Goal: Task Accomplishment & Management: Complete application form

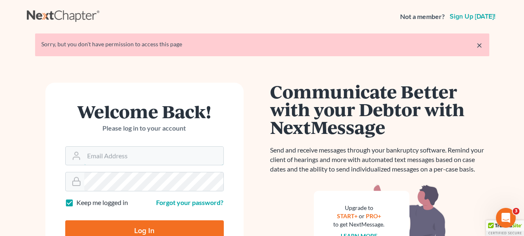
type input "[EMAIL_ADDRESS][DOMAIN_NAME]"
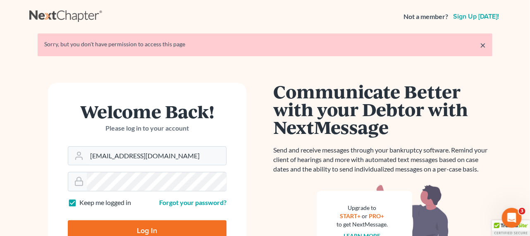
click at [154, 227] on input "Log In" at bounding box center [147, 230] width 159 height 21
type input "Thinking..."
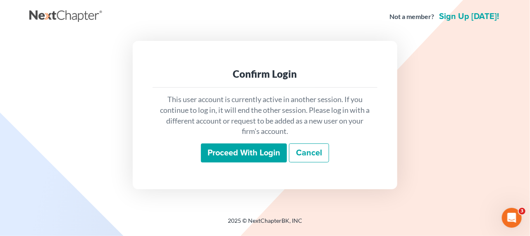
click at [229, 155] on input "Proceed with login" at bounding box center [244, 152] width 86 height 19
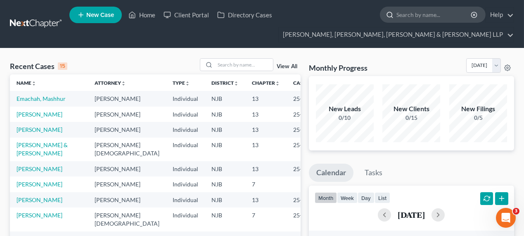
click at [419, 17] on input "search" at bounding box center [435, 14] width 76 height 15
type input "dhukan"
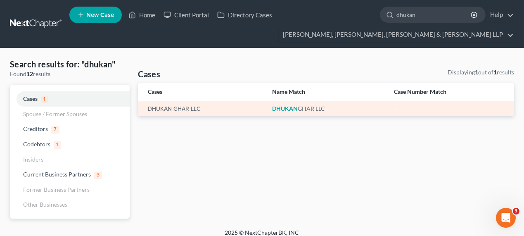
click at [152, 102] on td "DHUKAN GHAR LLC" at bounding box center [202, 108] width 128 height 15
click at [154, 103] on td "DHUKAN GHAR LLC" at bounding box center [202, 108] width 128 height 15
click at [154, 106] on link "DHUKAN GHAR LLC" at bounding box center [174, 109] width 53 height 6
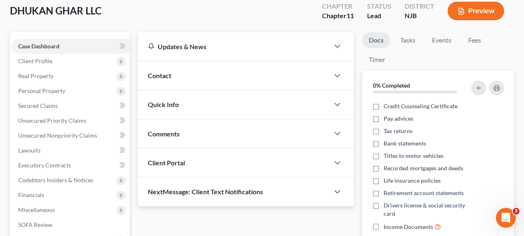
scroll to position [75, 0]
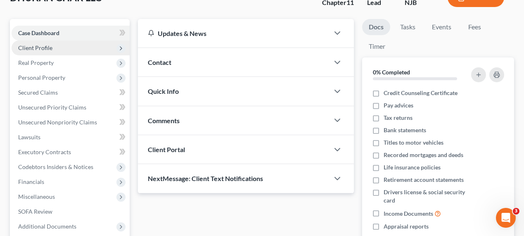
click at [50, 47] on span "Client Profile" at bounding box center [35, 47] width 34 height 7
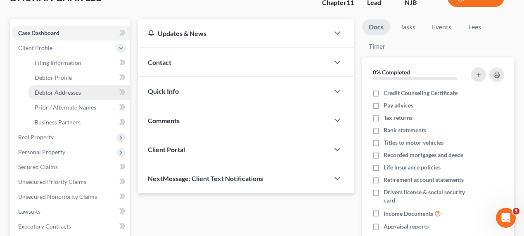
click at [83, 93] on link "Debtor Addresses" at bounding box center [79, 92] width 102 height 15
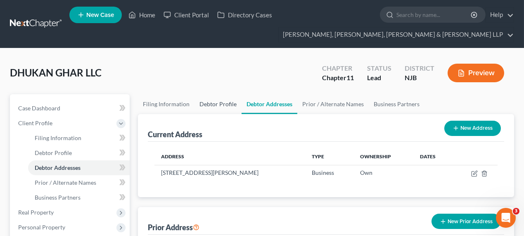
click at [225, 105] on link "Debtor Profile" at bounding box center [218, 104] width 47 height 20
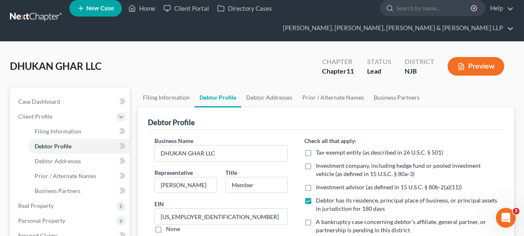
scroll to position [6, 0]
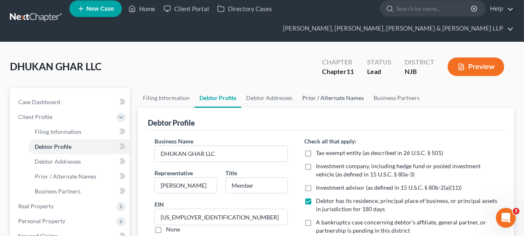
click at [323, 94] on link "Prior / Alternate Names" at bounding box center [332, 98] width 71 height 20
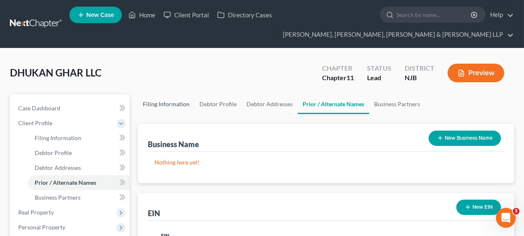
click at [164, 105] on link "Filing Information" at bounding box center [166, 104] width 57 height 20
select select "5"
select select "1"
select select "51"
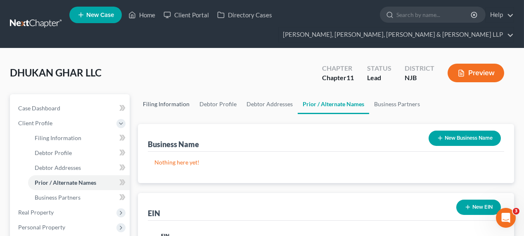
select select "0"
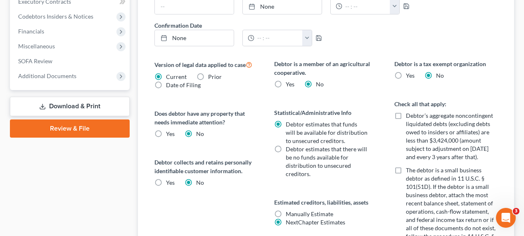
scroll to position [300, 0]
click at [406, 113] on label "Debtor’s aggregate noncontingent liquidated debts (excluding debts owed to insi…" at bounding box center [452, 136] width 92 height 50
click at [409, 113] on input "Debtor’s aggregate noncontingent liquidated debts (excluding debts owed to insi…" at bounding box center [411, 113] width 5 height 5
checkbox input "true"
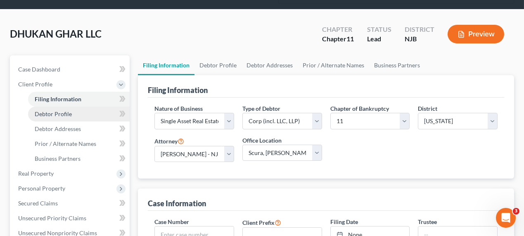
scroll to position [37, 0]
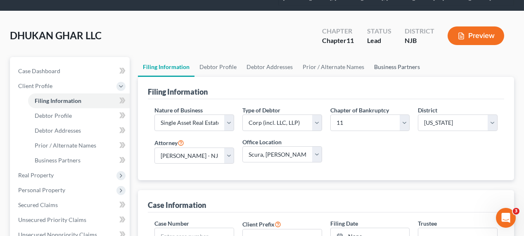
click at [400, 69] on link "Business Partners" at bounding box center [397, 67] width 56 height 20
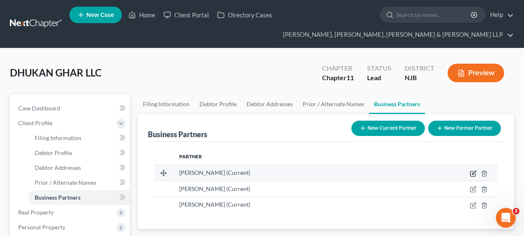
click at [475, 174] on icon "button" at bounding box center [473, 173] width 7 height 7
select select "33"
select select "3"
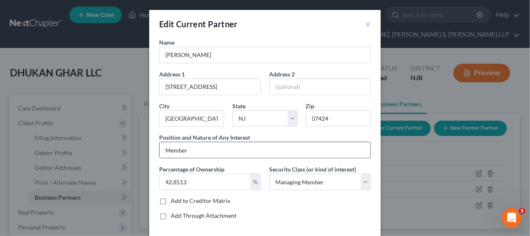
click at [231, 142] on div "Member" at bounding box center [265, 150] width 212 height 17
drag, startPoint x: 226, startPoint y: 150, endPoint x: 47, endPoint y: 152, distance: 179.3
click at [47, 152] on div "Edit Current Partner × Name Abdul Ahad Address 1 284 Rifle Camp Road Address 2 …" at bounding box center [265, 118] width 530 height 236
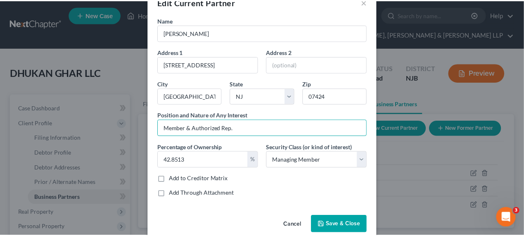
scroll to position [34, 0]
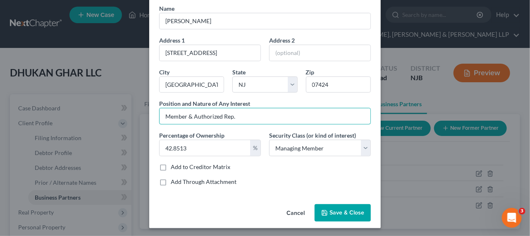
type input "Member & Authorized Rep."
click at [352, 210] on span "Save & Close" at bounding box center [346, 212] width 35 height 7
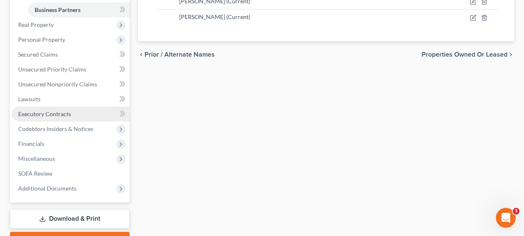
scroll to position [37, 0]
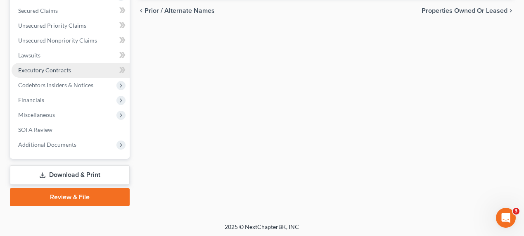
click at [59, 68] on span "Executory Contracts" at bounding box center [44, 70] width 53 height 7
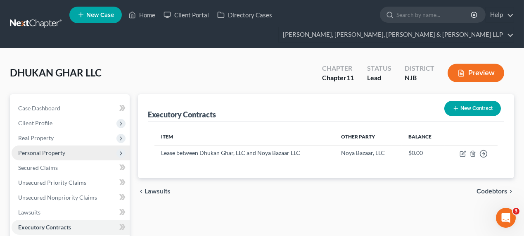
click at [45, 155] on span "Personal Property" at bounding box center [41, 152] width 47 height 7
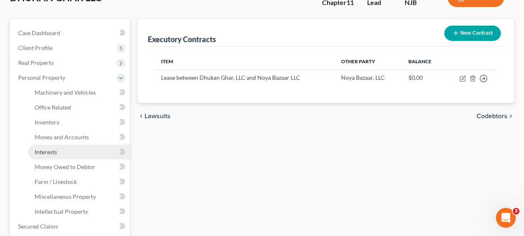
click at [62, 154] on link "Interests" at bounding box center [79, 152] width 102 height 15
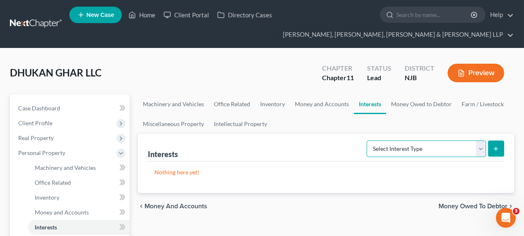
click at [398, 151] on select "Select Interest Type Bond (A/B: 16) Incorporated Business (A/B: 15) Insurance P…" at bounding box center [426, 148] width 119 height 17
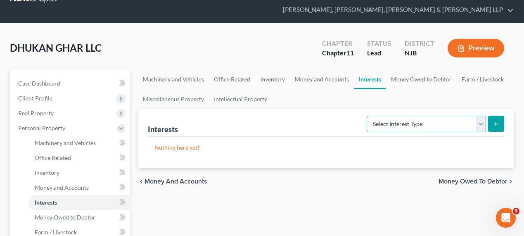
scroll to position [37, 0]
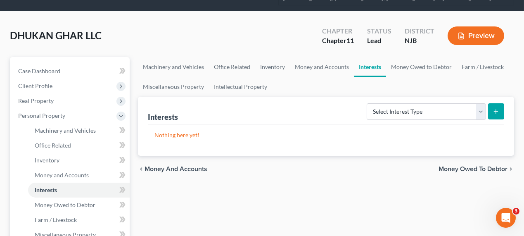
click at [382, 119] on div "Select Interest Type Bond (A/B: 16) Incorporated Business (A/B: 15) Insurance P…" at bounding box center [434, 111] width 141 height 22
click at [387, 110] on select "Select Interest Type Bond (A/B: 16) Incorporated Business (A/B: 15) Insurance P…" at bounding box center [426, 111] width 119 height 17
select select "insurance_plans_or_annuities"
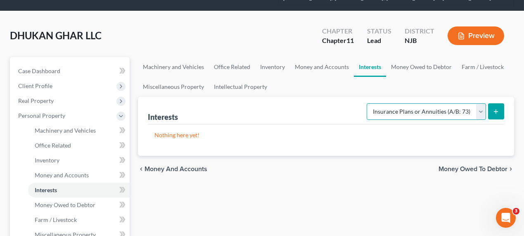
click at [369, 103] on select "Select Interest Type Bond (A/B: 16) Incorporated Business (A/B: 15) Insurance P…" at bounding box center [426, 111] width 119 height 17
click at [494, 109] on icon "submit" at bounding box center [496, 111] width 7 height 7
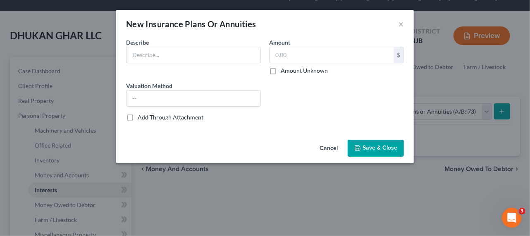
click at [197, 66] on div "Describe *" at bounding box center [193, 56] width 143 height 37
click at [193, 60] on input "text" at bounding box center [193, 55] width 134 height 16
click at [220, 58] on input "text" at bounding box center [193, 55] width 134 height 16
click at [187, 58] on input "text" at bounding box center [193, 55] width 134 height 16
type input "P"
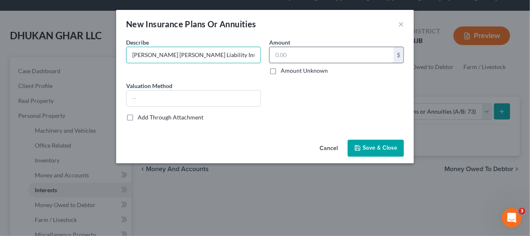
type input "Allwood Forlenza Liability Insurance"
click at [274, 56] on input "text" at bounding box center [331, 55] width 124 height 16
type input "0.00"
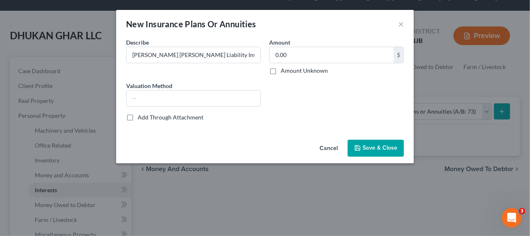
click at [344, 141] on button "Cancel" at bounding box center [328, 148] width 31 height 17
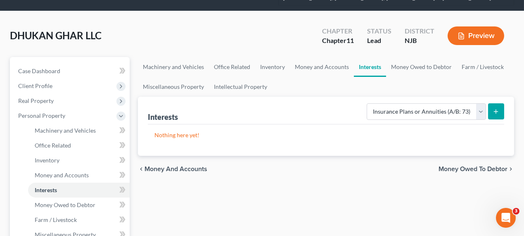
click at [497, 109] on icon "submit" at bounding box center [496, 111] width 7 height 7
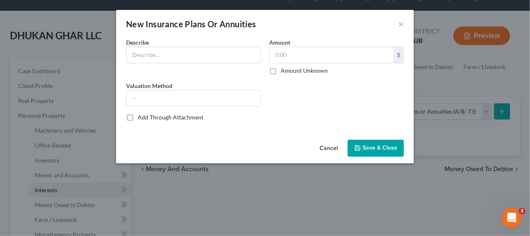
click at [211, 73] on div "Describe *" at bounding box center [193, 56] width 143 height 37
click at [210, 62] on input "text" at bounding box center [193, 55] width 134 height 16
type input "a"
type input "Allwood Forlenza Liability Insurance"
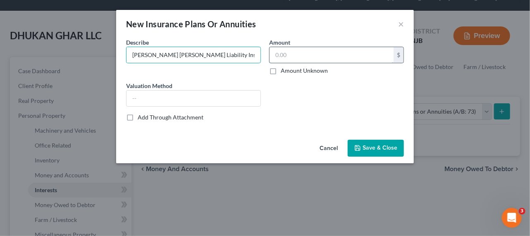
click at [292, 57] on input "text" at bounding box center [331, 55] width 124 height 16
type input "0.00"
click at [375, 147] on span "Save & Close" at bounding box center [379, 148] width 35 height 7
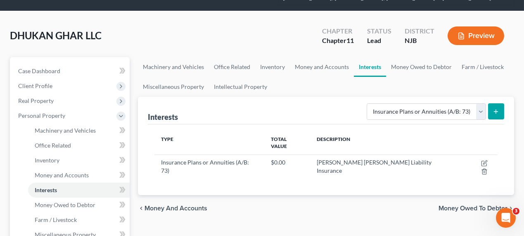
click at [495, 116] on button "submit" at bounding box center [496, 111] width 16 height 16
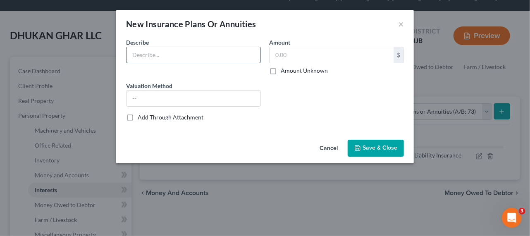
click at [200, 58] on input "text" at bounding box center [193, 55] width 134 height 16
type input "P"
click at [183, 57] on input "Allwood Forlenza Liability Insurance" at bounding box center [193, 55] width 134 height 16
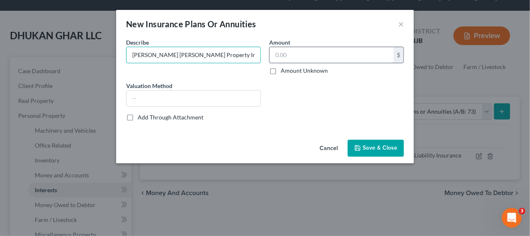
type input "Allwood Forlenza Property Insurance"
click at [300, 52] on input "text" at bounding box center [331, 55] width 124 height 16
type input "0.00"
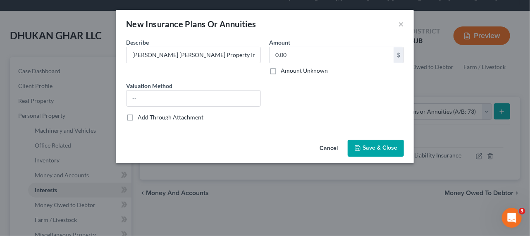
click at [371, 154] on button "Save & Close" at bounding box center [375, 148] width 56 height 17
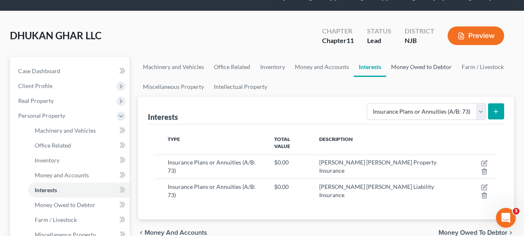
click at [413, 70] on link "Money Owed to Debtor" at bounding box center [421, 67] width 71 height 20
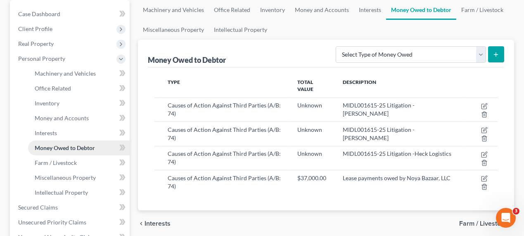
scroll to position [225, 0]
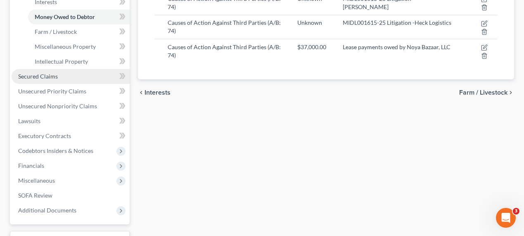
click at [69, 78] on link "Secured Claims" at bounding box center [71, 76] width 118 height 15
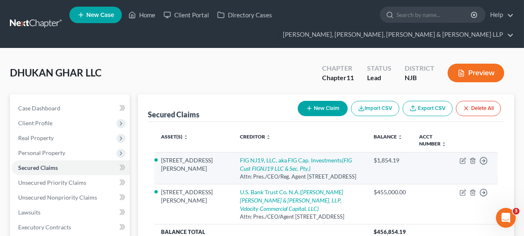
click at [458, 160] on td "Move to E Move to F Move to G Move to Notice Only" at bounding box center [475, 168] width 45 height 32
click at [459, 161] on td "Move to E Move to F Move to G Move to Notice Only" at bounding box center [475, 168] width 45 height 32
click at [462, 161] on icon "button" at bounding box center [464, 160] width 4 height 4
select select "9"
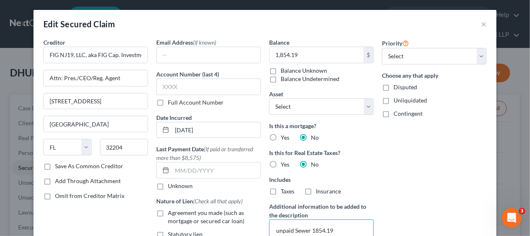
drag, startPoint x: 310, startPoint y: 228, endPoint x: 388, endPoint y: 222, distance: 77.5
click at [388, 222] on div "Creditor * FIG NJ19, LLC, aka FIG Cap. Investments Attn: Pres./CEO/Reg. Agent 1…" at bounding box center [264, 166] width 451 height 257
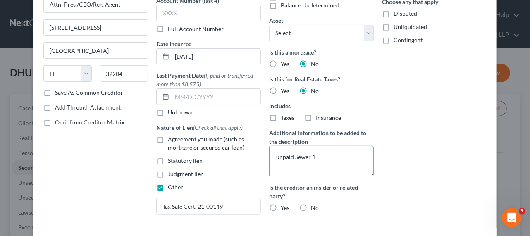
scroll to position [75, 0]
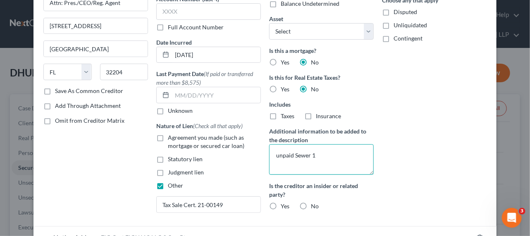
click at [326, 153] on textarea "unpaid Sewer 1" at bounding box center [321, 159] width 105 height 31
type textarea "unpaid Sewer"
click at [311, 206] on label "No" at bounding box center [315, 206] width 8 height 8
click at [314, 206] on input "No" at bounding box center [316, 204] width 5 height 5
radio input "true"
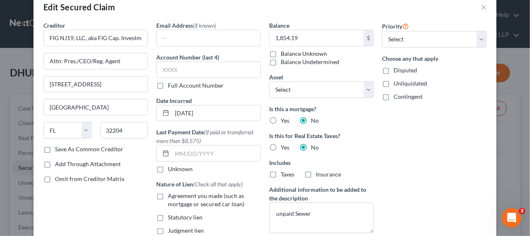
scroll to position [0, 0]
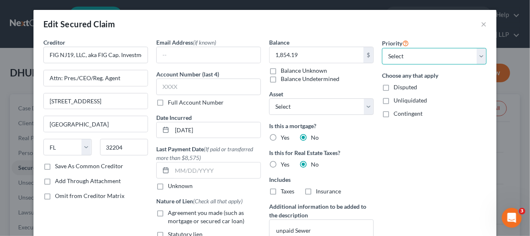
click at [390, 50] on select "Select 2nd 3rd 4th 5th 6th 7th 8th 9th 10th 11th 12th 13th 14th 15th 16th 17th …" at bounding box center [434, 56] width 105 height 17
click at [382, 48] on select "Select 2nd 3rd 4th 5th 6th 7th 8th 9th 10th 11th 12th 13th 14th 15th 16th 17th …" at bounding box center [434, 56] width 105 height 17
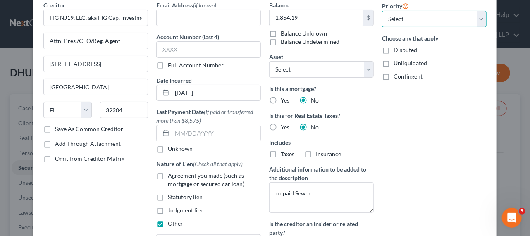
scroll to position [112, 0]
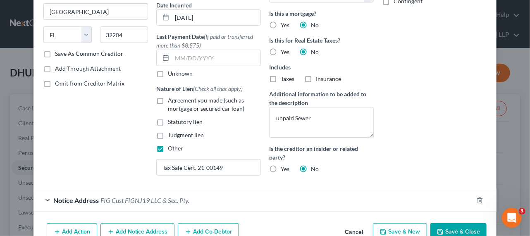
click at [449, 228] on button "Save & Close" at bounding box center [458, 231] width 56 height 17
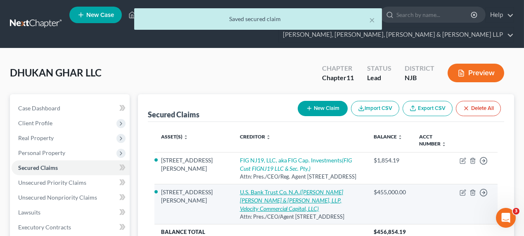
click at [284, 206] on icon "(FRENKEL LAMBERT WEISS WEISMAN & GORDON, LLP, Velocity Commercial Capital, LLC)" at bounding box center [292, 200] width 104 height 24
select select "14"
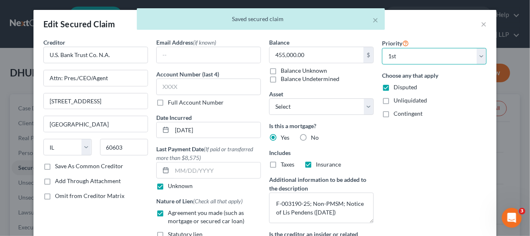
click at [395, 55] on select "Select 1st 2nd 3rd 4th 5th 6th 7th 8th 9th 10th 11th 12th 13th 14th 15th 16th 1…" at bounding box center [434, 56] width 105 height 17
click at [382, 48] on select "Select 1st 2nd 3rd 4th 5th 6th 7th 8th 9th 10th 11th 12th 13th 14th 15th 16th 1…" at bounding box center [434, 56] width 105 height 17
click at [416, 49] on select "Select 2nd 3rd 4th 5th 6th 7th 8th 9th 10th 11th 12th 13th 14th 15th 16th 17th …" at bounding box center [434, 56] width 105 height 17
select select "0"
click at [382, 48] on select "Select 2nd 3rd 4th 5th 6th 7th 8th 9th 10th 11th 12th 13th 14th 15th 16th 17th …" at bounding box center [434, 56] width 105 height 17
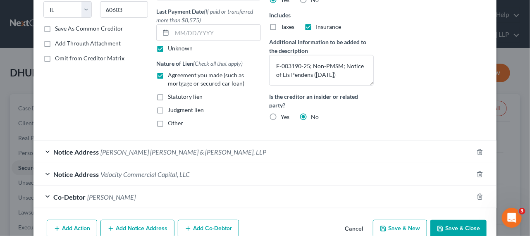
scroll to position [150, 0]
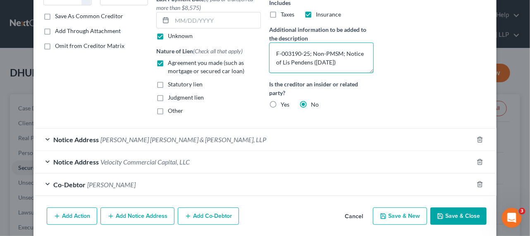
click at [339, 52] on textarea "F-003190-25; Non-PMSM; Notice of Lis Pendens (3/25/25)" at bounding box center [321, 58] width 105 height 31
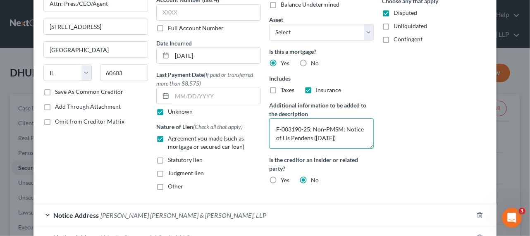
scroll to position [75, 0]
drag, startPoint x: 310, startPoint y: 128, endPoint x: 272, endPoint y: 126, distance: 38.4
click at [273, 126] on textarea "F-003190-25; Non-PMSM; Notice of Lis Pendens (3/25/25)" at bounding box center [321, 132] width 105 height 31
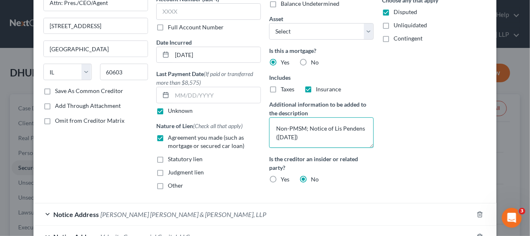
drag, startPoint x: 306, startPoint y: 136, endPoint x: 301, endPoint y: 128, distance: 8.7
click at [301, 128] on textarea "Non-PMSM; Notice of Lis Pendens (3/25/25)" at bounding box center [321, 132] width 105 height 31
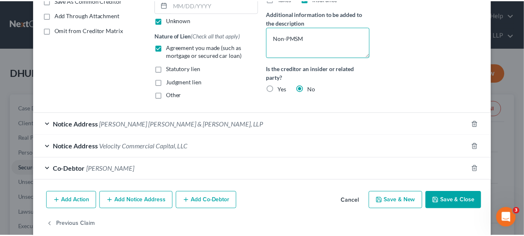
scroll to position [177, 0]
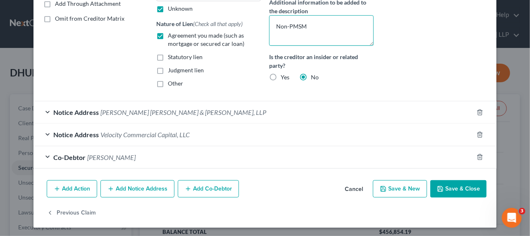
type textarea "Non-PMSM"
click at [442, 189] on button "Save & Close" at bounding box center [458, 188] width 56 height 17
select select "1"
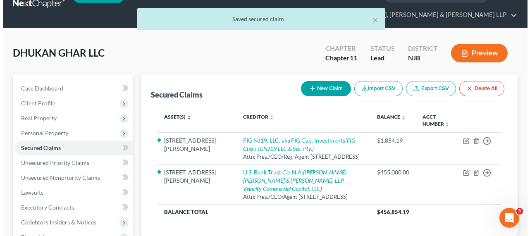
scroll to position [37, 0]
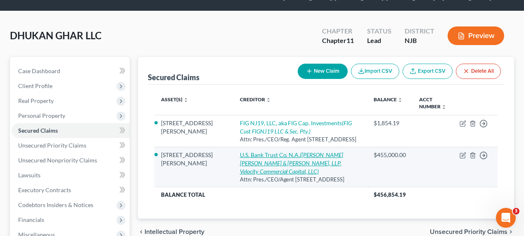
click at [265, 168] on icon "(FRENKEL LAMBERT WEISS WEISMAN & GORDON, LLP, Velocity Commercial Capital, LLC)" at bounding box center [292, 163] width 104 height 24
select select "14"
select select "8"
select select "1"
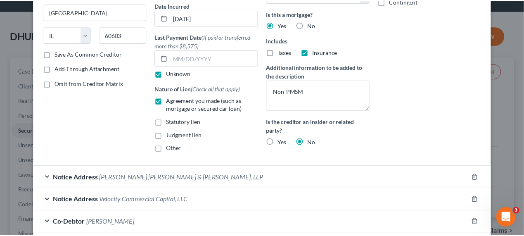
scroll to position [0, 0]
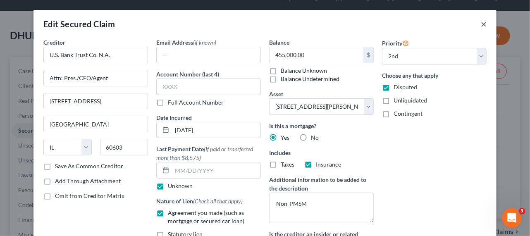
click at [480, 24] on button "×" at bounding box center [483, 24] width 6 height 10
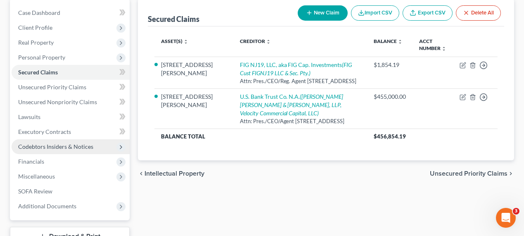
scroll to position [112, 0]
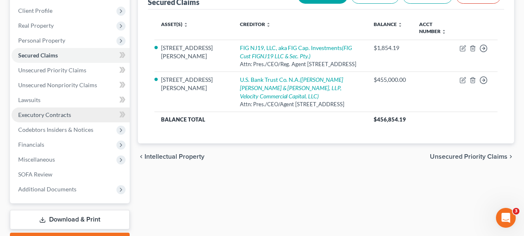
click at [56, 120] on link "Executory Contracts" at bounding box center [71, 114] width 118 height 15
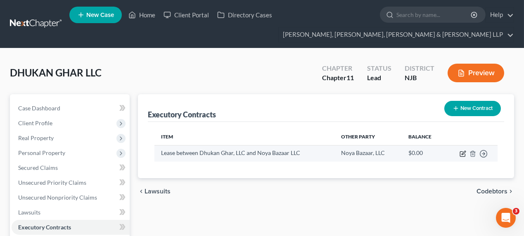
click at [465, 155] on icon "button" at bounding box center [463, 153] width 7 height 7
select select "2"
select select "0"
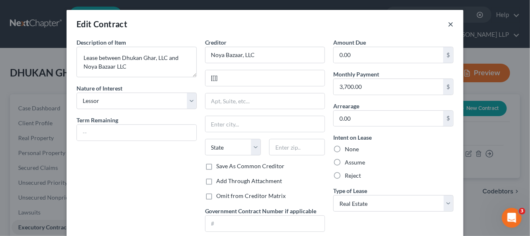
click at [449, 24] on button "×" at bounding box center [450, 24] width 6 height 10
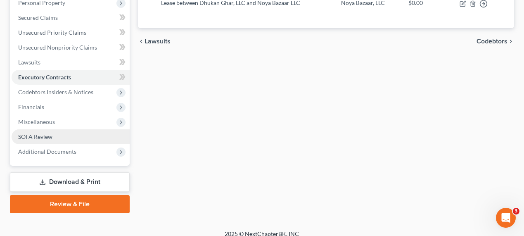
click at [71, 137] on link "SOFA Review" at bounding box center [71, 136] width 118 height 15
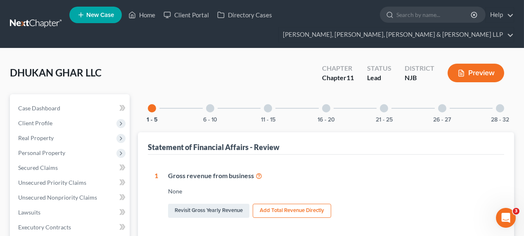
click at [206, 110] on div "6 - 10" at bounding box center [210, 108] width 28 height 28
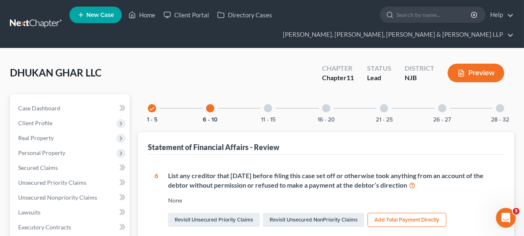
click at [259, 105] on div "11 - 15" at bounding box center [268, 108] width 28 height 28
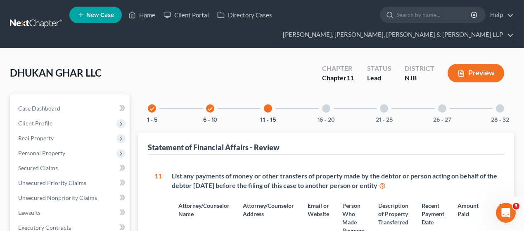
click at [330, 105] on div "16 - 20" at bounding box center [326, 108] width 28 height 28
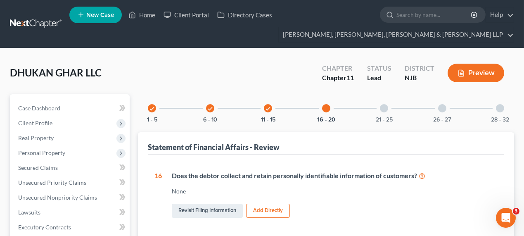
click at [384, 107] on div at bounding box center [384, 108] width 8 height 8
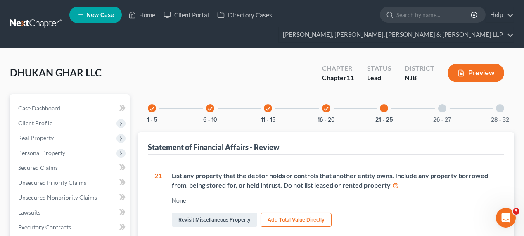
click at [435, 111] on div "26 - 27" at bounding box center [442, 108] width 28 height 28
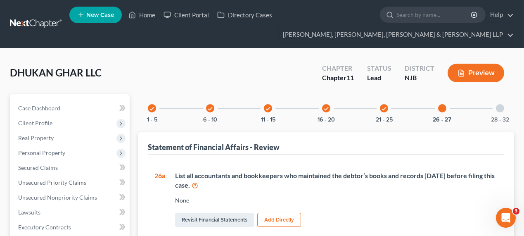
click at [508, 105] on div "28 - 32" at bounding box center [500, 108] width 28 height 28
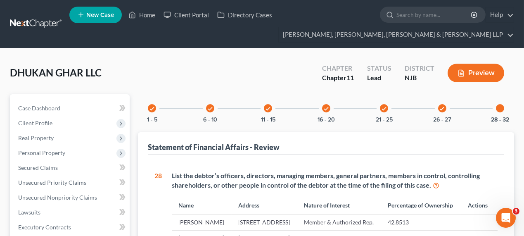
click at [156, 108] on div "check 1 - 5" at bounding box center [152, 108] width 28 height 28
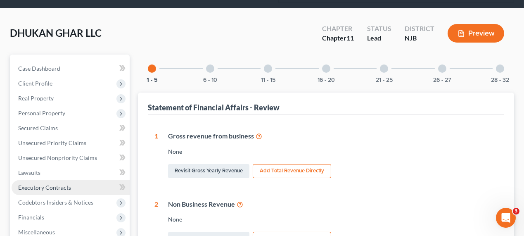
scroll to position [37, 0]
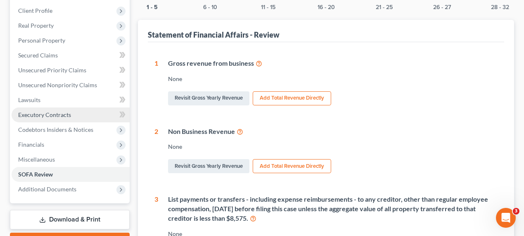
click at [64, 119] on link "Executory Contracts" at bounding box center [71, 114] width 118 height 15
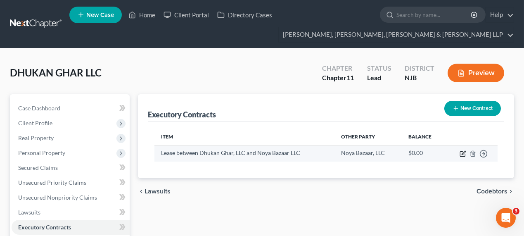
click at [464, 153] on icon "button" at bounding box center [464, 153] width 4 height 4
select select "2"
select select "0"
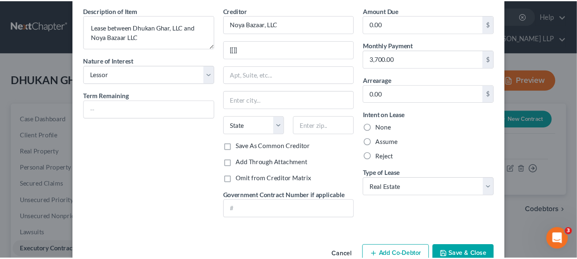
scroll to position [52, 0]
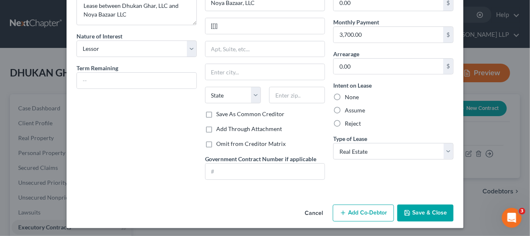
click at [416, 213] on button "Save & Close" at bounding box center [425, 213] width 56 height 17
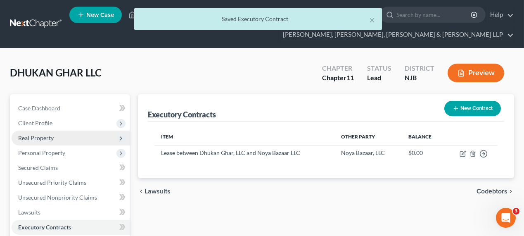
click at [83, 136] on span "Real Property" at bounding box center [71, 138] width 118 height 15
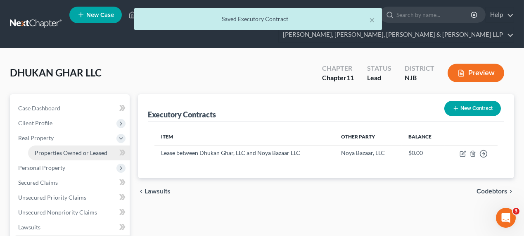
click at [98, 151] on span "Properties Owned or Leased" at bounding box center [71, 152] width 73 height 7
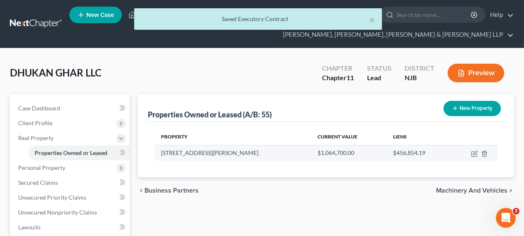
drag, startPoint x: 162, startPoint y: 151, endPoint x: 280, endPoint y: 148, distance: 118.6
click at [280, 148] on td "139-141 Wayne Ave, Paterson, NJ 07502" at bounding box center [233, 153] width 157 height 16
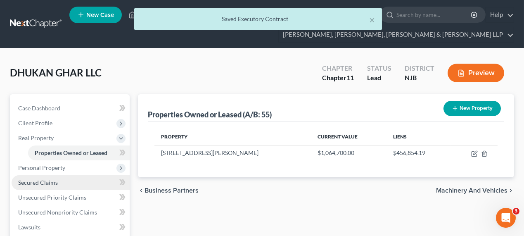
copy td "139-141 Wayne Ave, Paterson, NJ 07502"
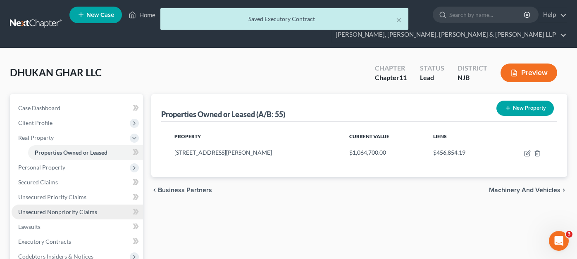
scroll to position [83, 0]
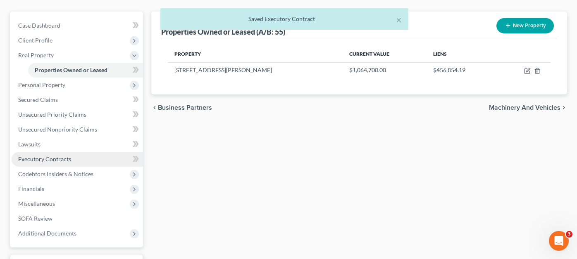
click at [58, 156] on span "Executory Contracts" at bounding box center [44, 159] width 53 height 7
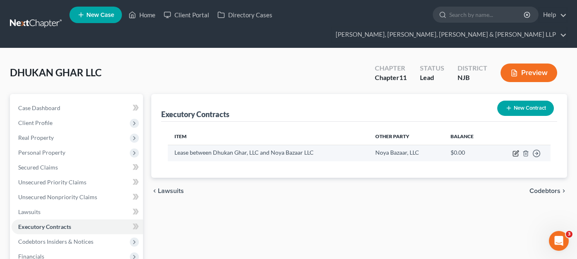
click at [516, 150] on icon "button" at bounding box center [515, 153] width 7 height 7
select select "2"
select select "0"
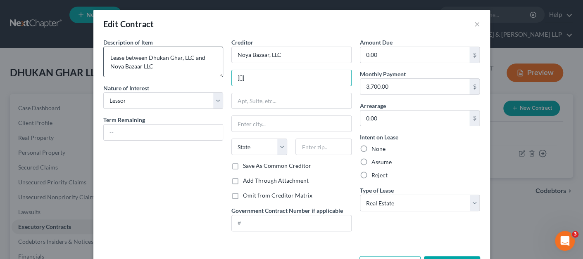
drag, startPoint x: 269, startPoint y: 80, endPoint x: 215, endPoint y: 75, distance: 54.3
click at [215, 75] on div "Description of non-residential real property * Description of Item * Lease betw…" at bounding box center [291, 138] width 385 height 200
paste input "139-141 Wayne Ave, Paterson, NJ 07502"
click at [255, 76] on input "139-141 Wayne Ave, Paterson, NJ 07502" at bounding box center [291, 78] width 119 height 16
type input "139 Wayne Ave, Paterson, NJ 07502"
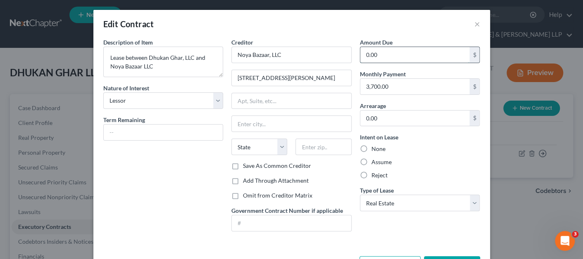
click at [370, 55] on input "0.00" at bounding box center [414, 55] width 109 height 16
type input "37,000"
drag, startPoint x: 397, startPoint y: 57, endPoint x: 362, endPoint y: 54, distance: 35.3
click at [362, 54] on input "37,000" at bounding box center [414, 55] width 109 height 16
paste input "37,0"
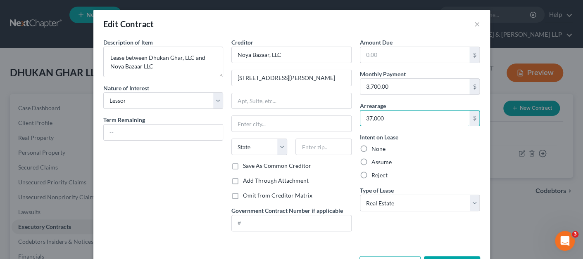
type input "37,000"
click at [381, 173] on label "Reject" at bounding box center [379, 175] width 16 height 8
click at [380, 173] on input "Reject" at bounding box center [377, 173] width 5 height 5
radio input "true"
click at [321, 81] on input "139 Wayne Ave, Paterson, NJ 07502" at bounding box center [291, 78] width 119 height 16
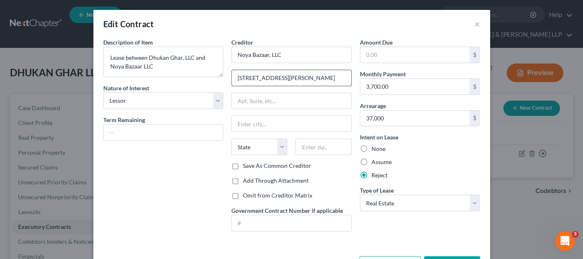
click at [321, 81] on input "139 Wayne Ave, Paterson, NJ 07502" at bounding box center [291, 78] width 119 height 16
click at [319, 147] on input "text" at bounding box center [323, 147] width 56 height 17
paste input "07502"
type input "07502"
type input "Paterson"
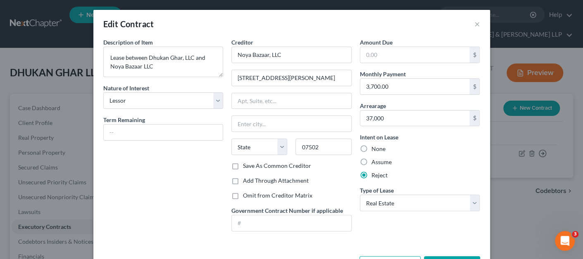
select select "33"
click at [269, 162] on label "Save As Common Creditor" at bounding box center [277, 166] width 68 height 8
click at [252, 162] on input "Save As Common Creditor" at bounding box center [248, 164] width 5 height 5
checkbox input "true"
drag, startPoint x: 274, startPoint y: 78, endPoint x: 331, endPoint y: 77, distance: 57.4
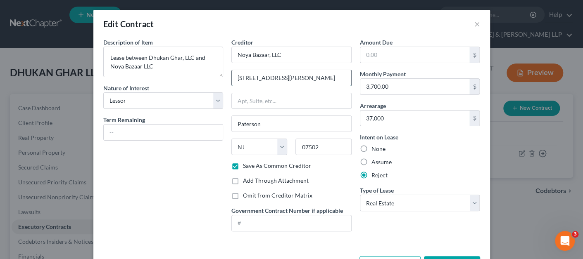
click at [331, 77] on input "139 Wayne Ave, Paterson, NJ 07502" at bounding box center [291, 78] width 119 height 16
drag, startPoint x: 324, startPoint y: 78, endPoint x: 199, endPoint y: 71, distance: 125.4
click at [199, 70] on div "Description of non-residential real property * Description of Item * Lease betw…" at bounding box center [291, 138] width 385 height 200
type input "139 Wayne Ave"
click at [248, 100] on input "text" at bounding box center [291, 101] width 119 height 16
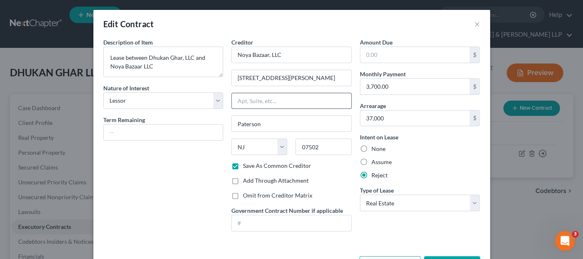
paste input "139 Wayne Ave"
type input "139 Wayne Ave"
drag, startPoint x: 293, startPoint y: 78, endPoint x: 232, endPoint y: 74, distance: 60.9
click at [232, 74] on input "139 Wayne Ave" at bounding box center [291, 78] width 119 height 16
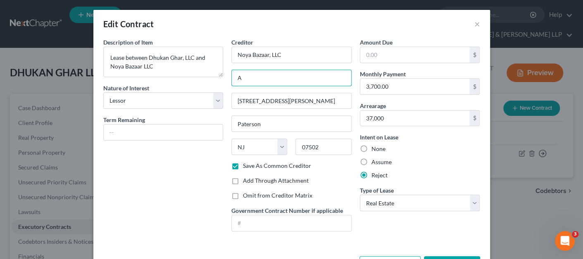
type input "Attn: Pres./CEO/Reg. Agent"
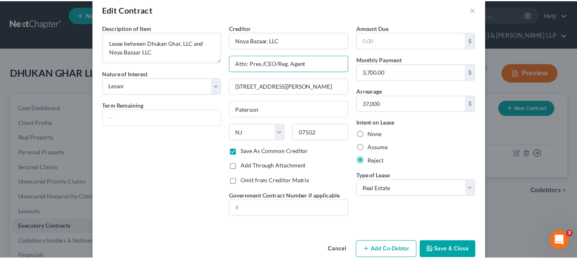
scroll to position [29, 0]
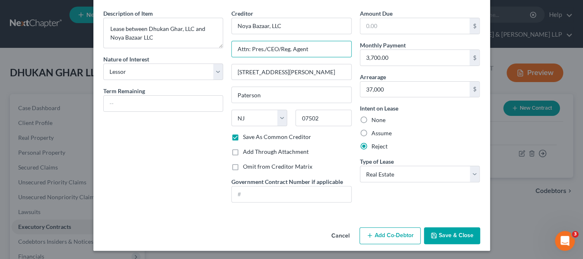
click at [438, 231] on button "Save & Close" at bounding box center [452, 236] width 56 height 17
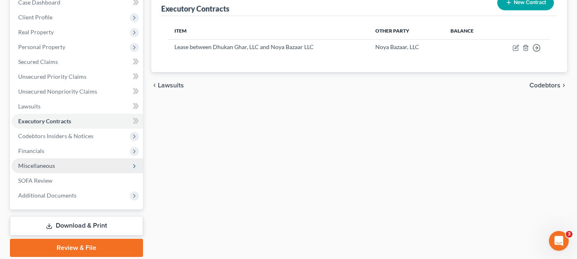
scroll to position [119, 0]
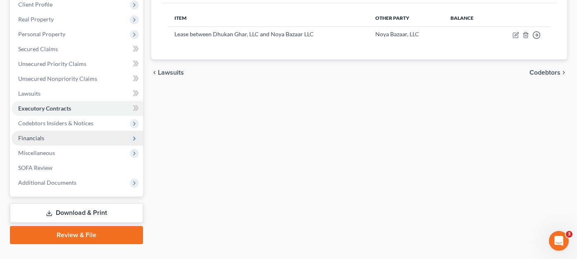
click at [60, 131] on span "Financials" at bounding box center [77, 138] width 131 height 15
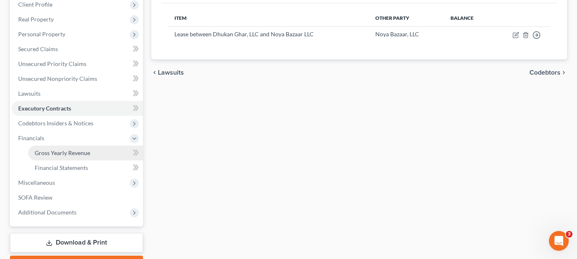
click at [84, 150] on span "Gross Yearly Revenue" at bounding box center [62, 153] width 55 height 7
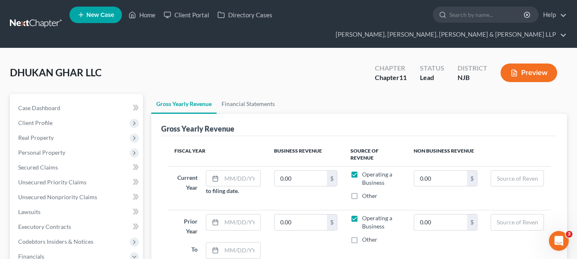
click at [367, 193] on span "Other" at bounding box center [369, 196] width 15 height 7
click at [367, 192] on input "Other" at bounding box center [367, 194] width 5 height 5
checkbox input "true"
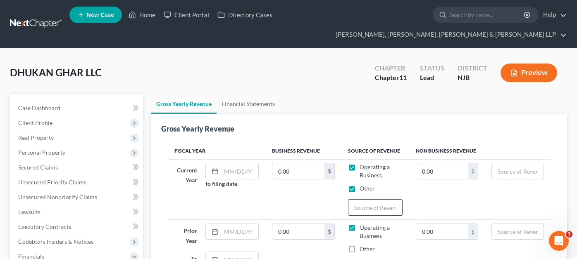
click at [368, 200] on input "text" at bounding box center [375, 208] width 54 height 16
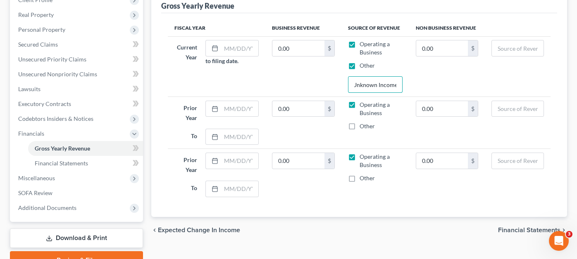
scroll to position [124, 0]
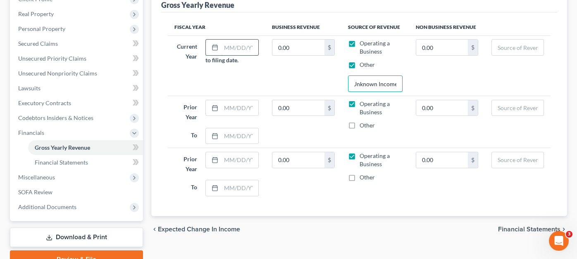
type input "Unknown Income"
click at [238, 40] on input "text" at bounding box center [240, 48] width 38 height 16
type input "01/2025"
click at [365, 122] on span "Other" at bounding box center [366, 125] width 15 height 7
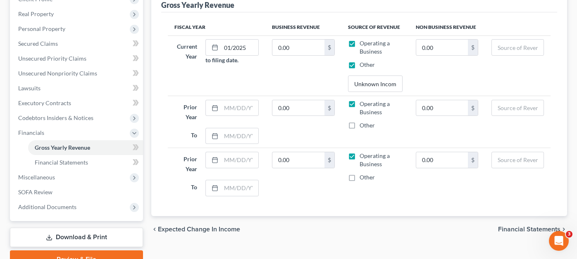
click at [365, 121] on input "Other" at bounding box center [365, 123] width 5 height 5
checkbox input "true"
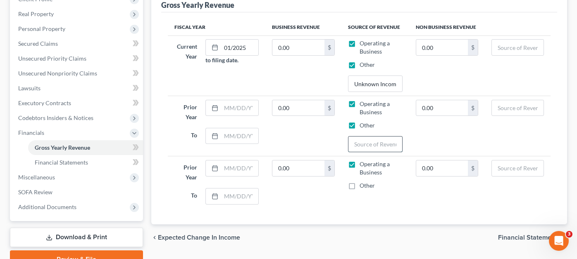
click at [367, 137] on input "text" at bounding box center [375, 145] width 54 height 16
type input "Unknown Income"
click at [359, 182] on label "Other" at bounding box center [366, 186] width 15 height 8
click at [363, 182] on input "Other" at bounding box center [365, 184] width 5 height 5
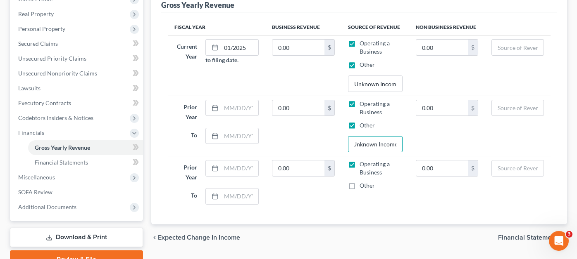
checkbox input "true"
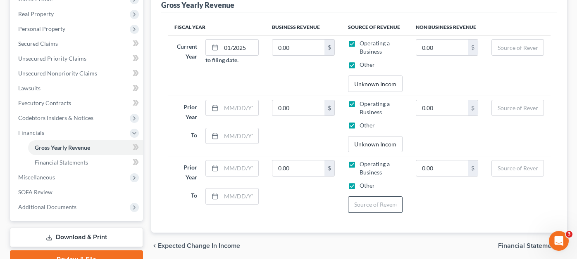
click at [358, 197] on input "text" at bounding box center [375, 205] width 54 height 16
type input "Unknown Income"
click at [235, 100] on input "text" at bounding box center [240, 108] width 38 height 16
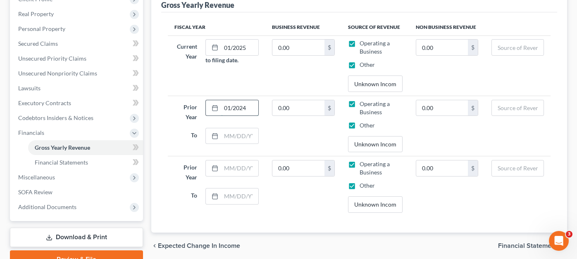
type input "01/2024"
type input "12/2024"
type input "01/2023"
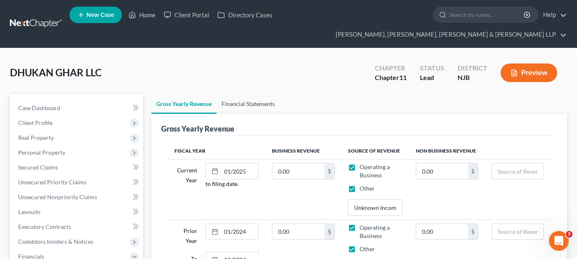
type input "12/2023"
click at [255, 94] on link "Financial Statements" at bounding box center [247, 104] width 63 height 20
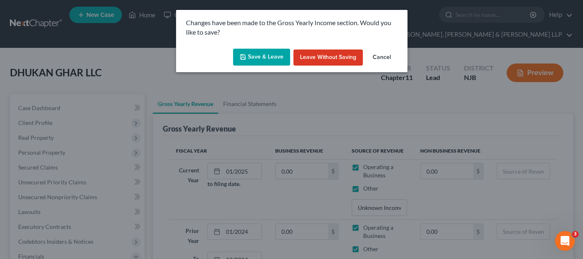
click at [268, 57] on button "Save & Leave" at bounding box center [261, 57] width 57 height 17
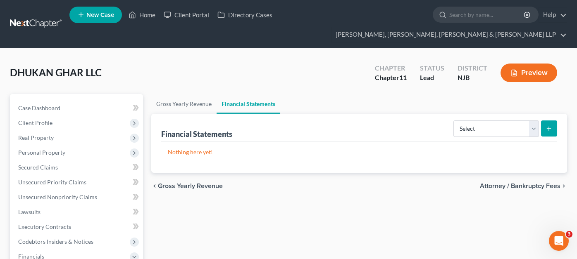
click at [529, 64] on button "Preview" at bounding box center [528, 73] width 57 height 19
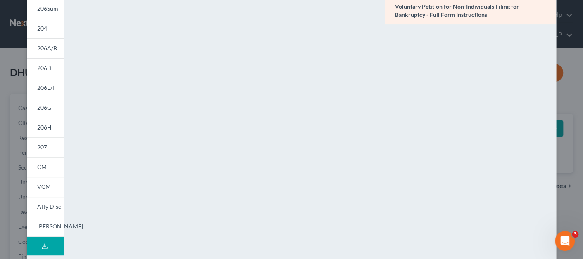
scroll to position [124, 0]
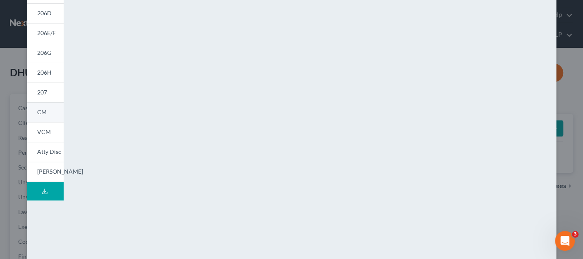
click at [43, 108] on link "CM" at bounding box center [45, 112] width 36 height 20
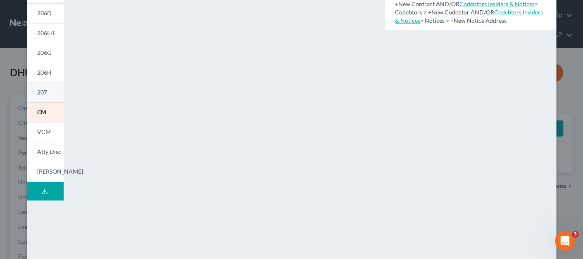
click at [37, 92] on span "207" at bounding box center [42, 92] width 10 height 7
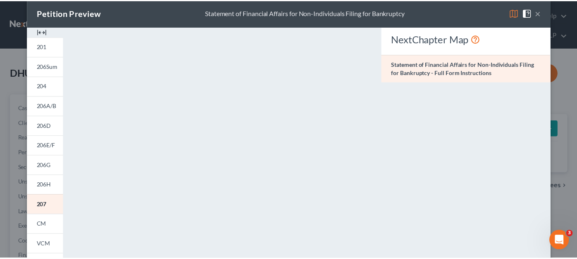
scroll to position [0, 0]
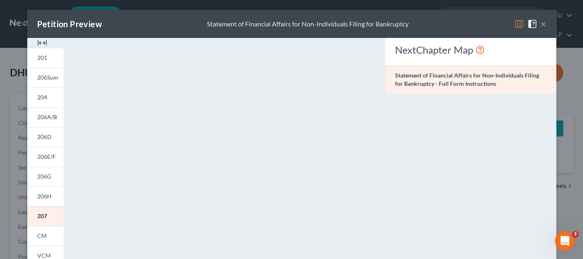
click at [529, 24] on button "×" at bounding box center [543, 24] width 6 height 10
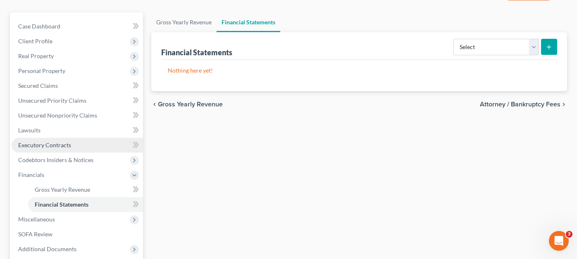
scroll to position [83, 0]
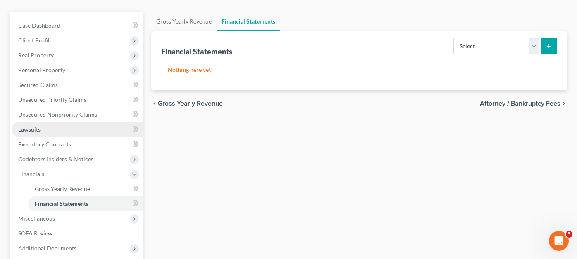
click at [70, 122] on link "Lawsuits" at bounding box center [77, 129] width 131 height 15
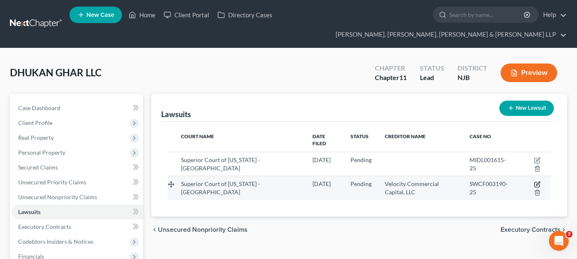
click at [529, 182] on icon "button" at bounding box center [538, 184] width 4 height 4
select select "33"
select select "0"
select select "1"
select select "4"
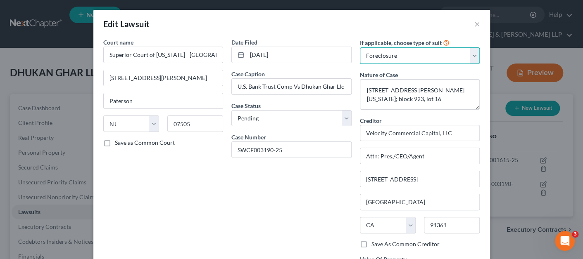
click at [454, 57] on select "Select Repossession Foreclosure Returns Other" at bounding box center [420, 56] width 120 height 17
select select
click at [360, 48] on select "Select Repossession Foreclosure Returns Other" at bounding box center [420, 56] width 120 height 17
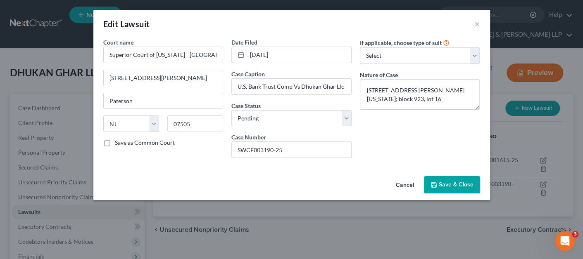
click at [452, 186] on span "Save & Close" at bounding box center [456, 184] width 35 height 7
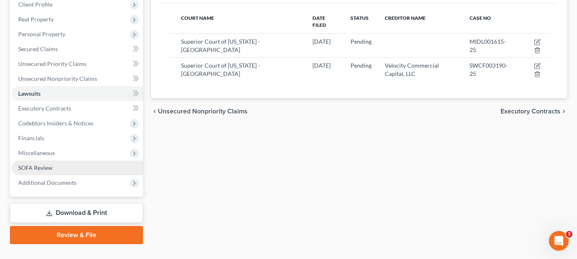
click at [83, 161] on link "SOFA Review" at bounding box center [77, 168] width 131 height 15
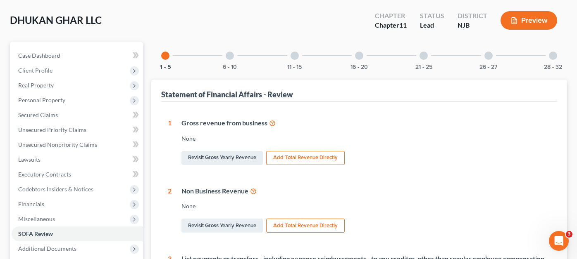
scroll to position [52, 0]
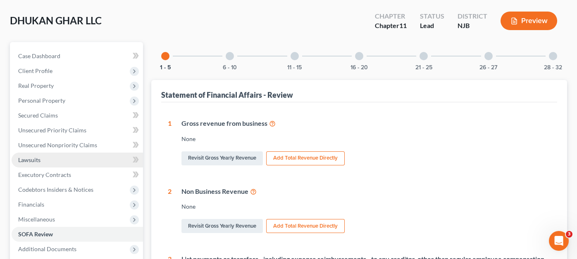
click at [68, 153] on link "Lawsuits" at bounding box center [77, 160] width 131 height 15
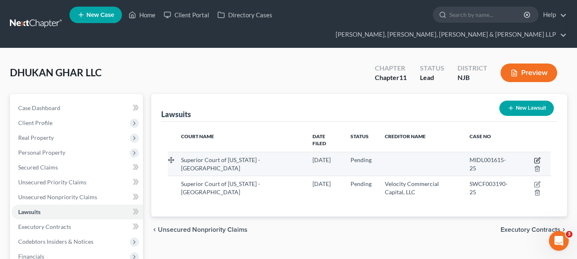
click at [529, 157] on icon "button" at bounding box center [537, 160] width 7 height 7
select select "33"
select select "0"
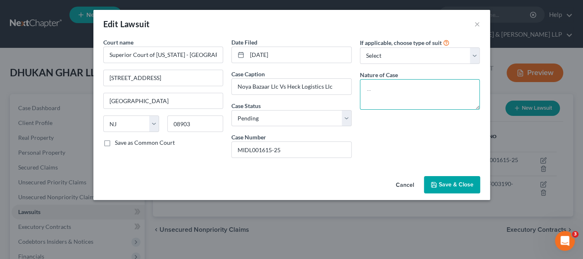
click at [381, 95] on textarea at bounding box center [420, 94] width 120 height 31
click at [405, 187] on button "Cancel" at bounding box center [404, 185] width 31 height 17
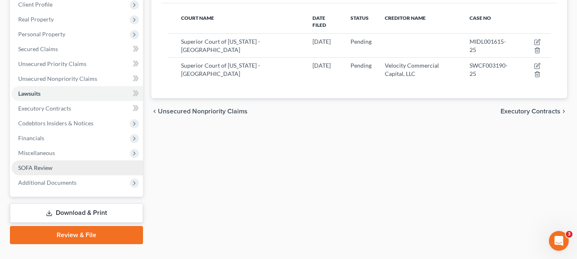
click at [66, 161] on link "SOFA Review" at bounding box center [77, 168] width 131 height 15
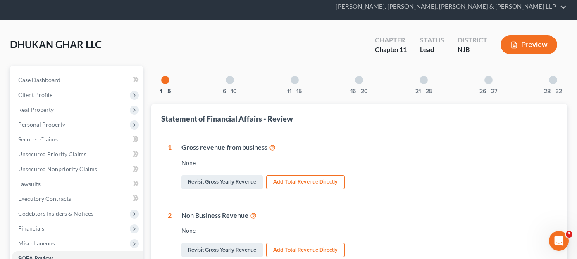
scroll to position [124, 0]
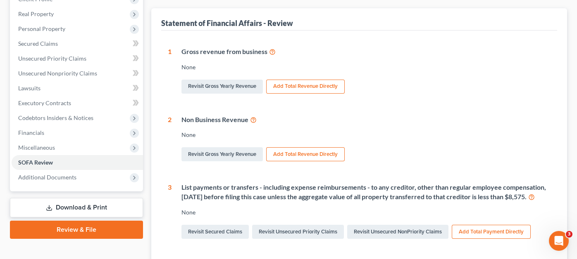
click at [316, 80] on button "Add Total Revenue Directly" at bounding box center [305, 87] width 78 height 14
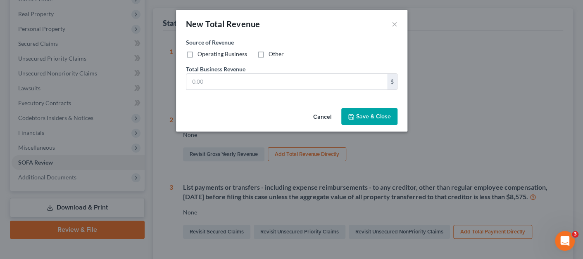
click at [228, 56] on label "Operating Business" at bounding box center [222, 54] width 50 height 8
click at [206, 55] on input "Operating Business" at bounding box center [203, 52] width 5 height 5
checkbox input "true"
click at [230, 88] on input "text" at bounding box center [286, 82] width 201 height 16
type input "0"
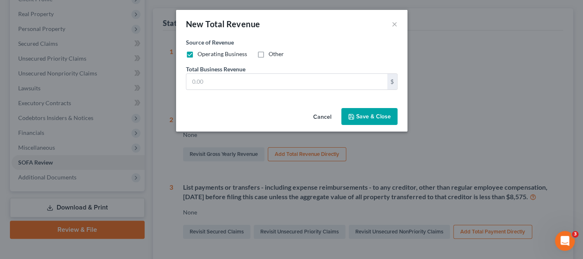
click at [331, 130] on div "Cancel Save & Close" at bounding box center [291, 118] width 231 height 27
click at [329, 125] on div "Cancel Save & Close" at bounding box center [291, 118] width 231 height 27
click at [327, 123] on button "Cancel" at bounding box center [322, 117] width 31 height 17
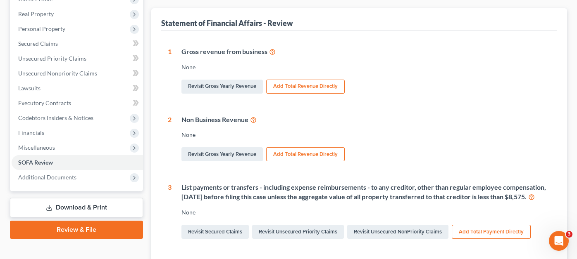
click at [435, 124] on div "Non Business Revenue None Revisit Gross Yearly Revenue Add Total Revenue Direct…" at bounding box center [360, 139] width 379 height 48
click at [69, 140] on span "Miscellaneous" at bounding box center [77, 147] width 131 height 15
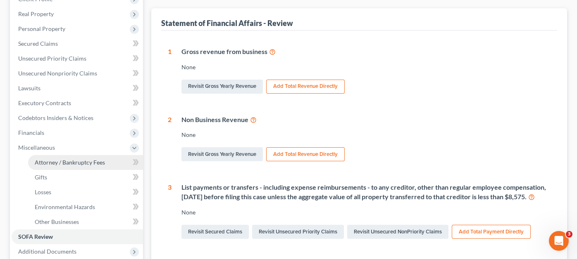
click at [83, 155] on link "Attorney / Bankruptcy Fees" at bounding box center [85, 162] width 115 height 15
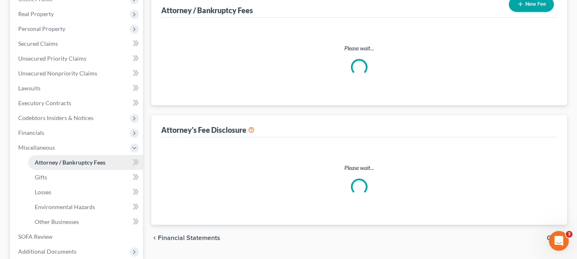
scroll to position [7, 0]
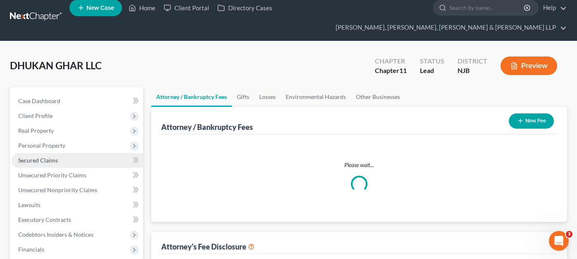
select select "0"
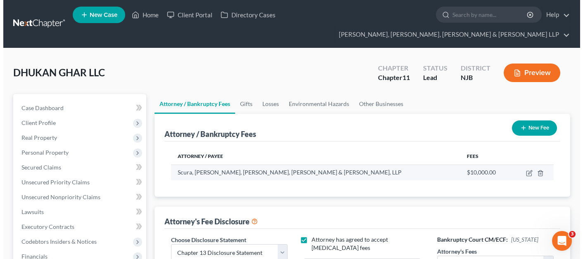
scroll to position [0, 0]
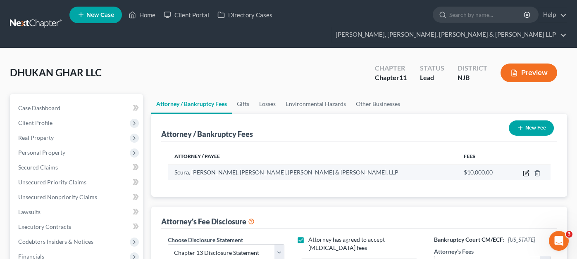
click at [528, 171] on icon "button" at bounding box center [525, 173] width 5 height 5
select select "33"
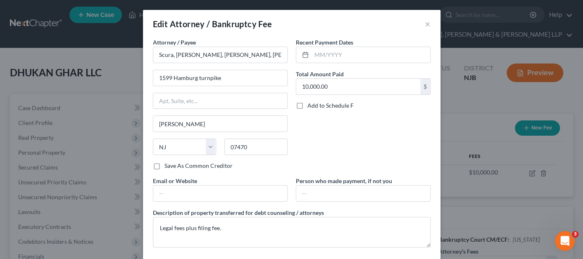
scroll to position [38, 0]
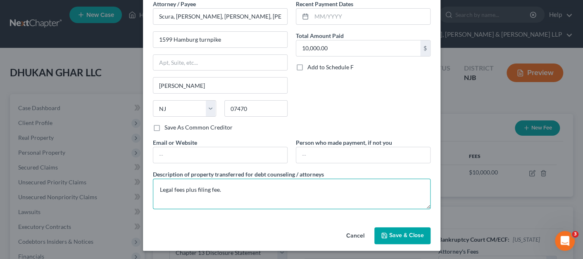
click at [162, 189] on textarea "Legal fees plus filing fee." at bounding box center [292, 194] width 278 height 31
type textarea "Prepaid legal fees plus filing fee."
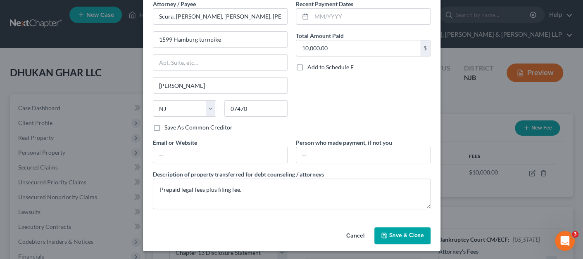
click at [398, 233] on span "Save & Close" at bounding box center [406, 236] width 35 height 7
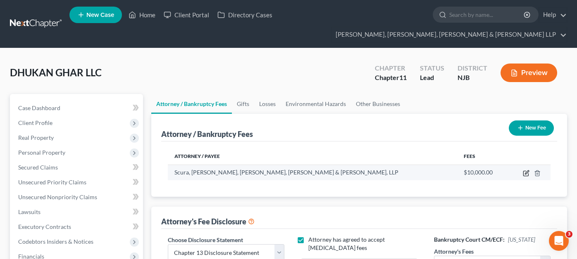
click at [529, 170] on icon "button" at bounding box center [526, 173] width 7 height 7
select select "33"
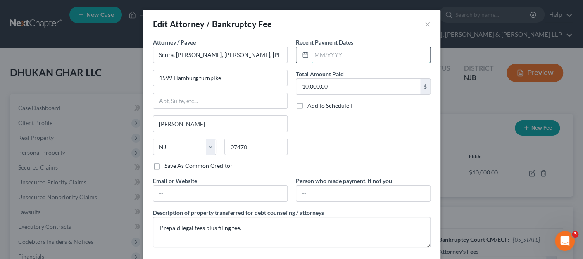
click at [341, 56] on input "text" at bounding box center [371, 55] width 119 height 16
click at [314, 54] on input "072025" at bounding box center [371, 55] width 119 height 16
click at [318, 52] on input "072025" at bounding box center [371, 55] width 119 height 16
type input "07/2025"
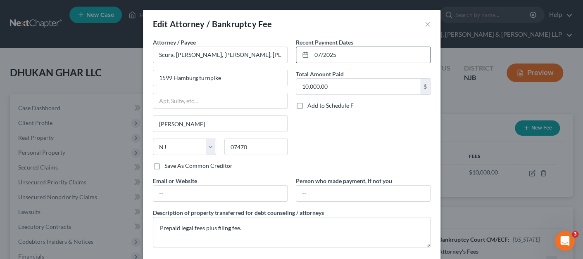
click at [303, 56] on rect at bounding box center [305, 55] width 5 height 5
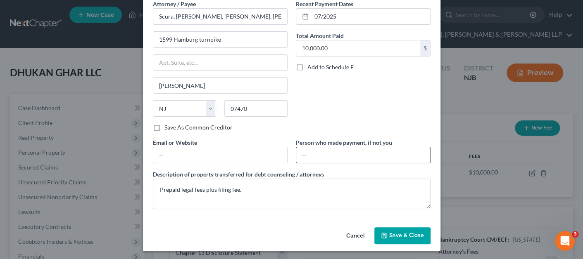
click at [350, 157] on input "text" at bounding box center [363, 155] width 134 height 16
type input "Noya Bazaar, LLC"
click at [394, 235] on span "Save & Close" at bounding box center [406, 236] width 35 height 7
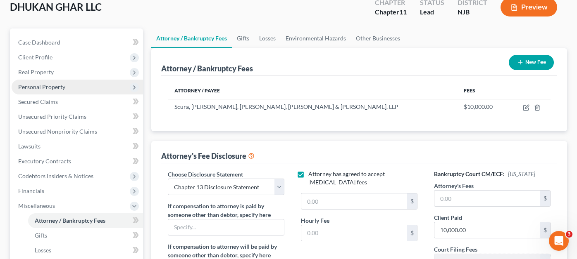
scroll to position [165, 0]
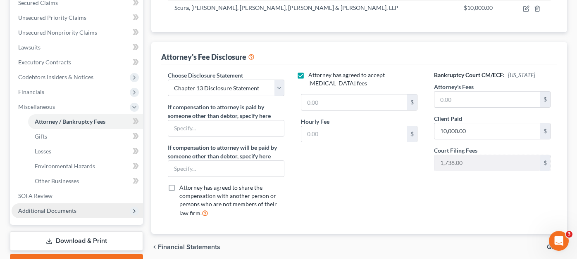
click at [83, 204] on span "Additional Documents" at bounding box center [77, 211] width 131 height 15
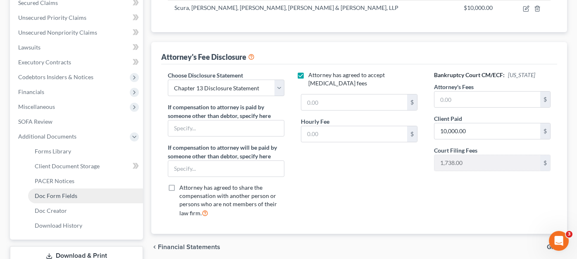
click at [83, 189] on link "Doc Form Fields" at bounding box center [85, 196] width 115 height 15
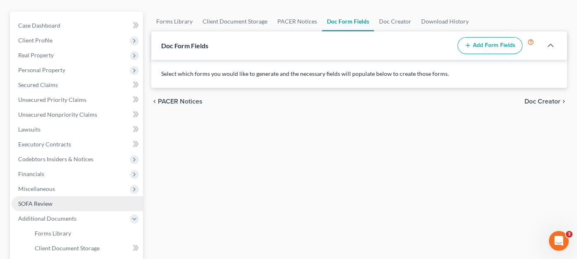
click at [60, 197] on link "SOFA Review" at bounding box center [77, 204] width 131 height 15
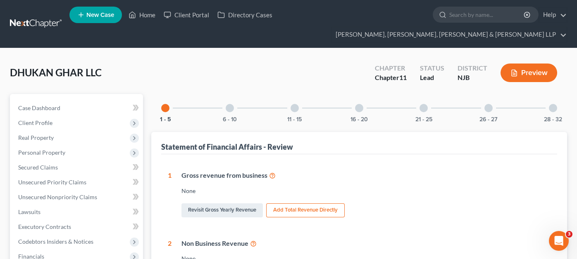
click at [296, 97] on div "11 - 15" at bounding box center [295, 108] width 28 height 28
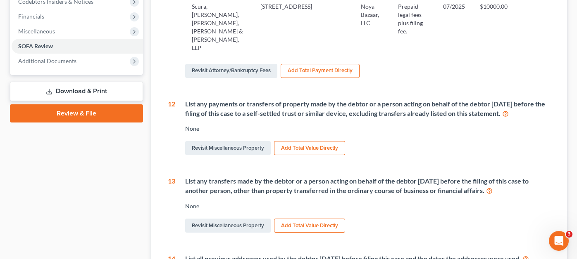
scroll to position [248, 0]
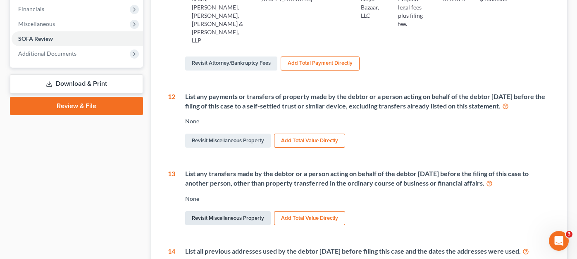
click at [247, 212] on link "Revisit Miscellaneous Property" at bounding box center [228, 219] width 86 height 14
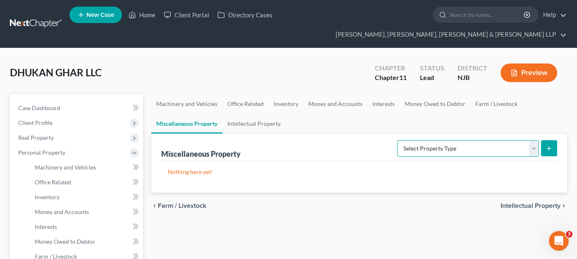
click at [437, 140] on select "Select Property Type Assigned for Creditor Benefit Within 120 Days (SOFA: 8) As…" at bounding box center [468, 148] width 142 height 17
select select "transferred"
click at [397, 140] on select "Select Property Type Assigned for Creditor Benefit Within 120 Days (SOFA: 8) As…" at bounding box center [468, 148] width 142 height 17
click at [529, 140] on button "submit" at bounding box center [549, 148] width 16 height 16
select select "Ordinary (within 2 years)"
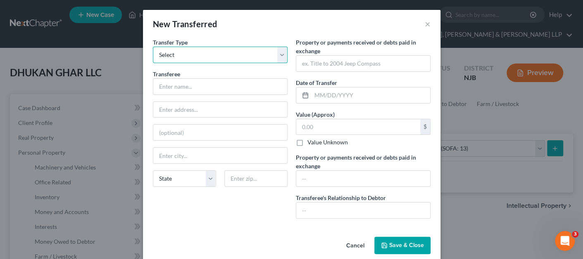
click at [214, 54] on select "Select Ordinary (within 2 years) Within 10 Years" at bounding box center [220, 55] width 135 height 17
click at [202, 90] on input "text" at bounding box center [220, 87] width 134 height 16
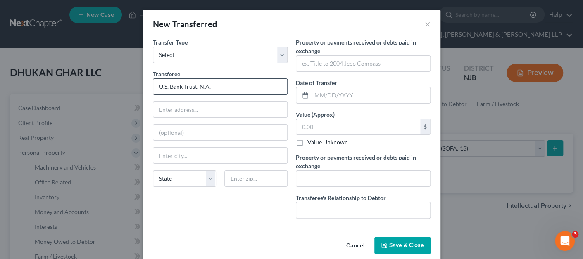
type input "U.S. Bank Trust, N.A."
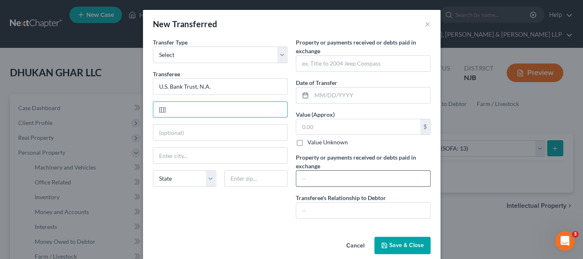
type input "[[]]"
click at [329, 173] on input "text" at bounding box center [363, 179] width 134 height 16
type input "Non-PMSI Mortgage funds"
click at [345, 68] on input "text" at bounding box center [363, 64] width 134 height 16
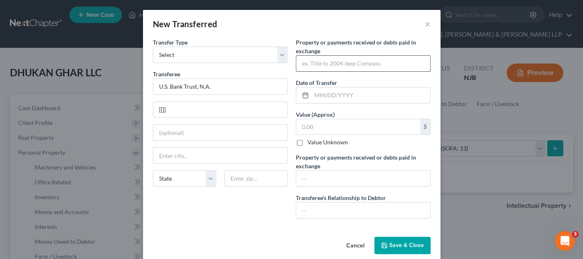
paste input "Non-PMSI Mortgage funds"
drag, startPoint x: 369, startPoint y: 62, endPoint x: 296, endPoint y: 61, distance: 72.7
click at [296, 61] on input "Non-PMSI Mortgage funds" at bounding box center [363, 64] width 134 height 16
type input "$455,000.00"
click at [319, 174] on input "text" at bounding box center [363, 179] width 134 height 16
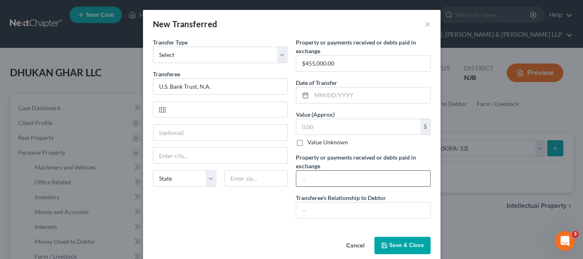
paste input "Non-PMSI Mortgage funds"
click at [374, 59] on input "$455,000.00" at bounding box center [363, 64] width 134 height 16
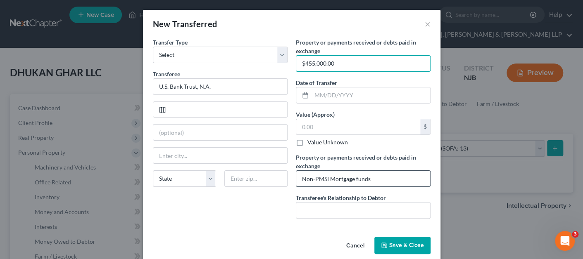
click at [384, 175] on input "Non-PMSI Mortgage funds" at bounding box center [363, 179] width 134 height 16
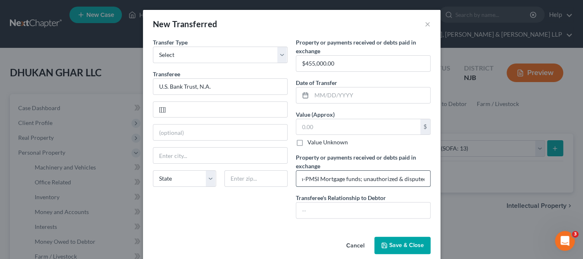
scroll to position [0, 11]
click at [354, 179] on input "Non-PMSI Mortgage funds; unauthorized & disputed." at bounding box center [363, 179] width 134 height 16
click at [350, 68] on input "$455,000.00" at bounding box center [363, 64] width 134 height 16
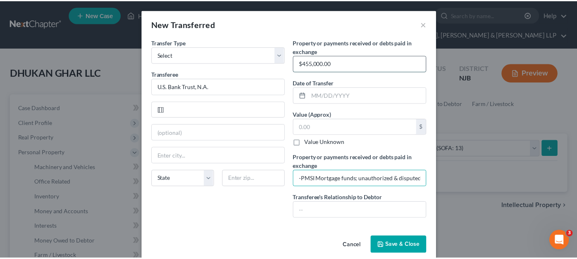
scroll to position [0, 0]
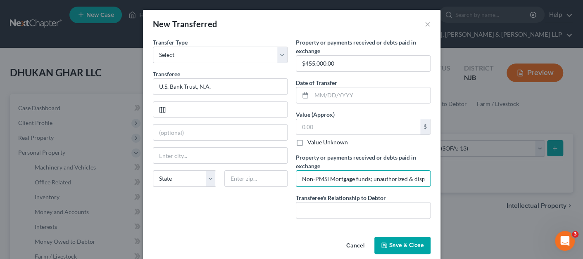
drag, startPoint x: 344, startPoint y: 180, endPoint x: 290, endPoint y: 180, distance: 54.5
click at [292, 180] on div "Property or payments received or debts paid in exchange * $455,000.00 Date of T…" at bounding box center [363, 132] width 143 height 188
click at [314, 179] on input "Non-PMSI Mortgage funds; unauthorized & disputed." at bounding box center [363, 179] width 134 height 16
click at [300, 178] on input "Non-PMSI Mortgage funds; unauthorized & disputed." at bounding box center [363, 179] width 134 height 16
type input "Security interest granted for Non-PMSI Mortgage funds; unauthorized & disputed."
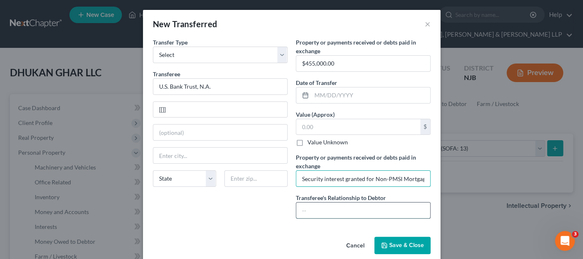
click at [328, 211] on input "text" at bounding box center [363, 211] width 134 height 16
type input "Alleged Mortgageholder"
click at [316, 127] on input "text" at bounding box center [358, 127] width 124 height 16
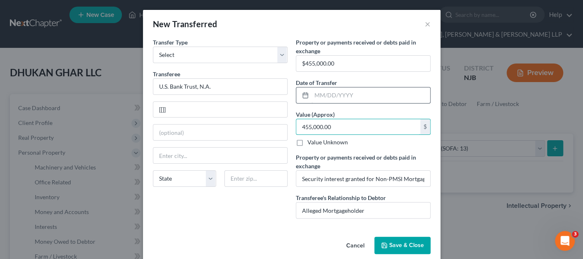
type input "455,000.00"
click at [338, 95] on input "text" at bounding box center [371, 96] width 119 height 16
type input "08/26/2024"
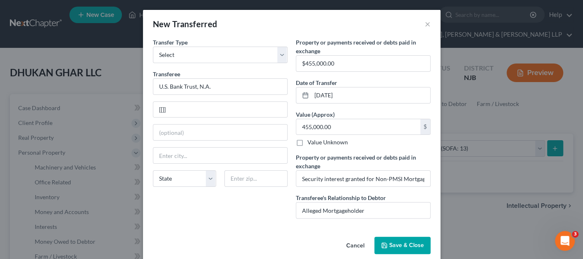
click at [393, 235] on span "Save & Close" at bounding box center [406, 245] width 35 height 7
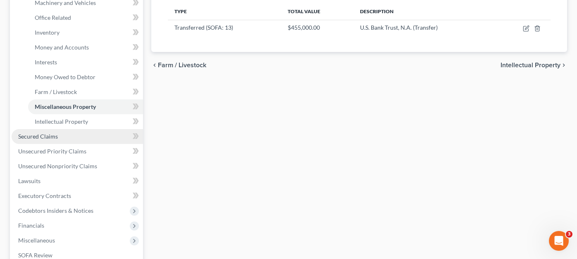
click at [60, 129] on link "Secured Claims" at bounding box center [77, 136] width 131 height 15
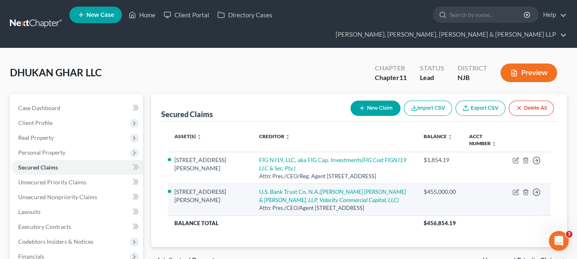
drag, startPoint x: 251, startPoint y: 200, endPoint x: 302, endPoint y: 209, distance: 52.0
click at [302, 209] on div "Attn: Pres./CEO/Agent 190 South LaSalle Street, 7th Floor, Chicago, IL 60603" at bounding box center [335, 209] width 152 height 8
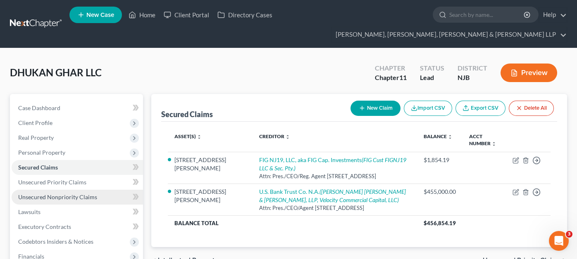
copy div "Attn: Pres./CEO/Agent 190 South LaSalle Street, 7th Floor, Chicago, IL 60603"
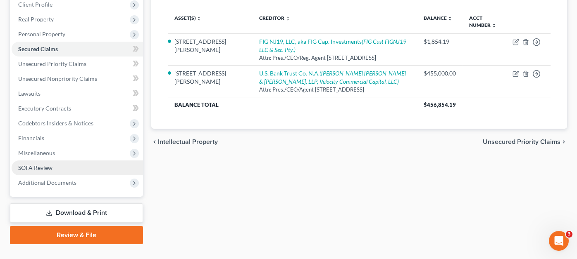
click at [59, 161] on link "SOFA Review" at bounding box center [77, 168] width 131 height 15
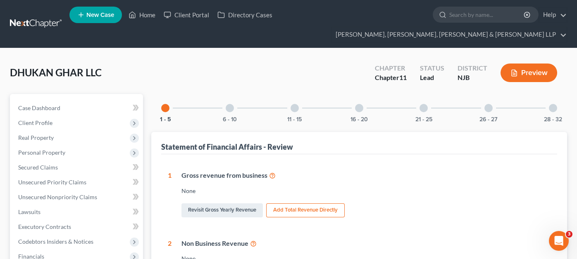
click at [309, 94] on div "1 - 5 6 - 10 11 - 15 16 - 20 21 - 25 26 - 27 28 - 32" at bounding box center [359, 108] width 416 height 28
click at [296, 104] on div at bounding box center [294, 108] width 8 height 8
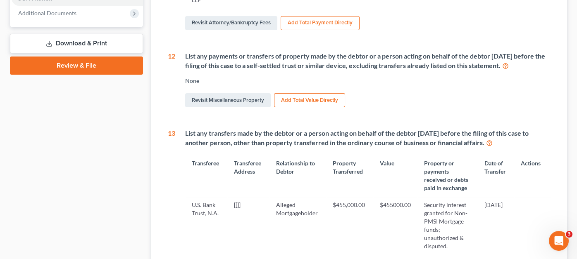
scroll to position [371, 0]
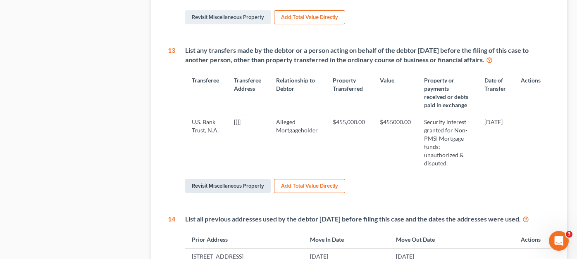
click at [243, 179] on link "Revisit Miscellaneous Property" at bounding box center [228, 186] width 86 height 14
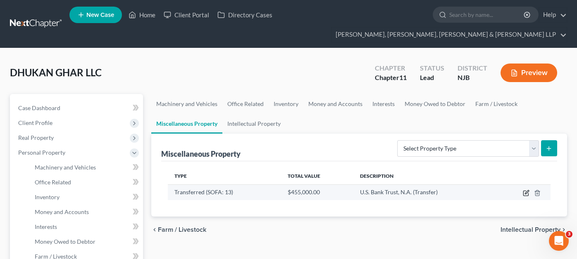
click at [529, 190] on icon "button" at bounding box center [526, 193] width 7 height 7
select select "Ordinary (within 2 years)"
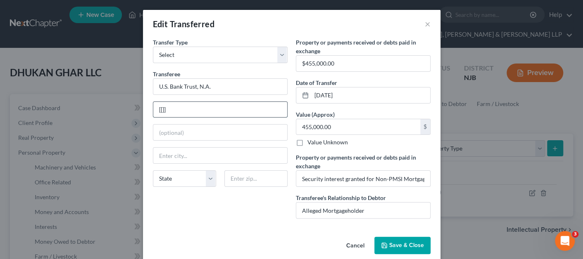
click at [249, 110] on input "[[]]" at bounding box center [220, 110] width 134 height 16
paste input "Attn: Pres./CEO/Agent 190 South LaSalle Street, 7th Floor, Chicago, IL 60603"
click at [267, 110] on input "[[]]Attn: Pres./CEO/Agent 190 South LaSalle Street, 7th Floor, Chicago, IL 60603" at bounding box center [220, 110] width 134 height 16
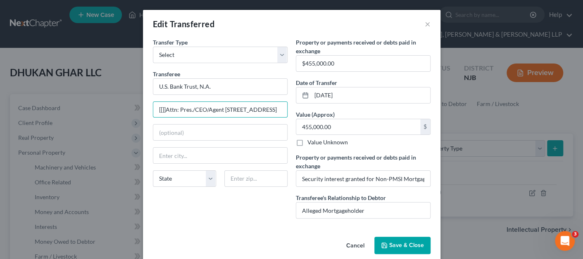
type input "[[]]Attn: Pres./CEO/Agent 190 South LaSalle Street, 7th Floor, Chicago, IL 60603"
click at [244, 187] on div "State AL AK AR AZ CA CO CT DE DC FL GA GU HI ID IL IN IA KS KY LA ME MD MA MI M…" at bounding box center [220, 182] width 143 height 23
click at [248, 180] on input "text" at bounding box center [255, 179] width 63 height 17
paste input "60603"
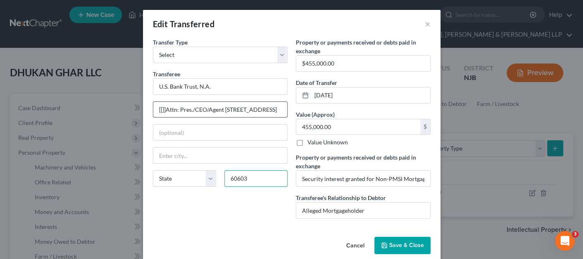
type input "60603"
type input "Chicago"
drag, startPoint x: 279, startPoint y: 105, endPoint x: 297, endPoint y: 107, distance: 18.3
click at [297, 107] on div "Transfer Type * Select Ordinary (within 2 years) Within 10 Years Transferee * U…" at bounding box center [292, 132] width 286 height 188
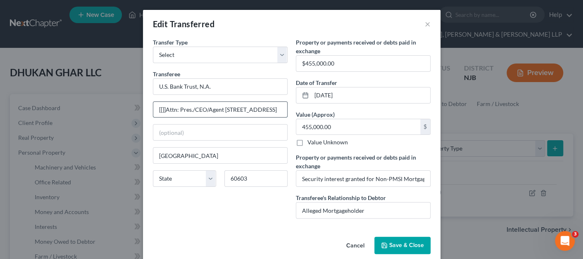
click at [247, 106] on input "[[]]Attn: Pres./CEO/Agent 190 South LaSalle Street, 7th Floor, Chicago, IL 60603" at bounding box center [220, 110] width 134 height 16
click at [224, 110] on input "[[]]Attn: Pres./CEO/Agent 190 South LaSalle Street, 7th Floor, Chicago, IL 60603" at bounding box center [220, 110] width 134 height 16
click at [231, 108] on input "[[]]Attn: Pres./CEO/Agent 190 South LaSalle Street, 7th Floor, Chicago, IL 60603" at bounding box center [220, 110] width 134 height 16
click at [234, 109] on input "[[]]Attn: Pres./CEO/Agent 190 South LaSalle Street, 7th Floor, Chicago, IL 60603" at bounding box center [220, 110] width 134 height 16
drag, startPoint x: 233, startPoint y: 108, endPoint x: 297, endPoint y: 111, distance: 63.7
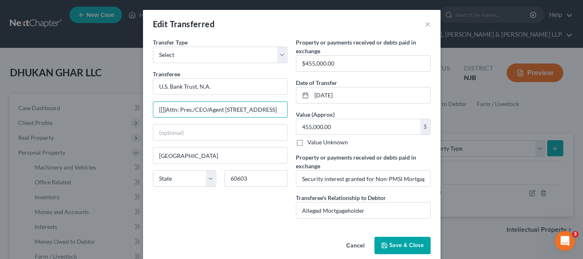
click at [297, 111] on div "Transfer Type * Select Ordinary (within 2 years) Within 10 Years Transferee * U…" at bounding box center [292, 132] width 286 height 188
click at [191, 109] on input "[[]]Attn: Pres./CEO/Agent 190 South LaSalle Street, 7th Floor" at bounding box center [220, 110] width 134 height 16
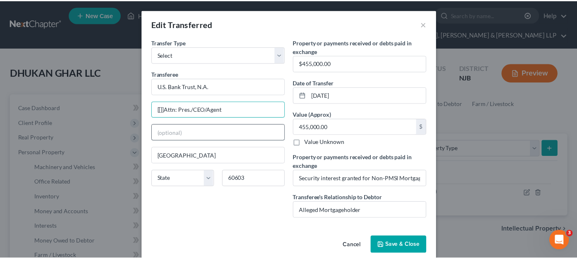
scroll to position [0, 0]
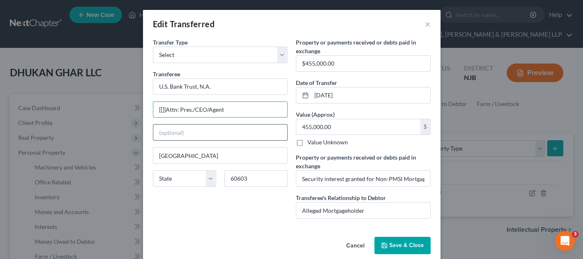
type input "[[]]Attn: Pres./CEO/Agent"
click at [189, 132] on input "text" at bounding box center [220, 133] width 134 height 16
paste input "190 South LaSalle Street, 7th Floor"
type input "190 South LaSalle Street, 7th Floor"
drag, startPoint x: 241, startPoint y: 108, endPoint x: 156, endPoint y: 108, distance: 85.1
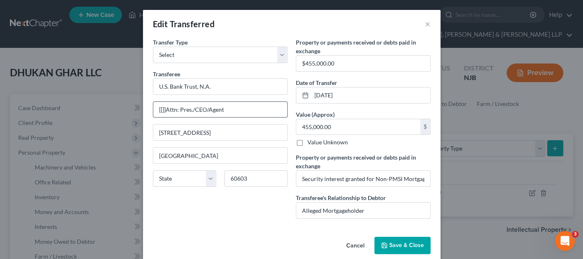
click at [156, 108] on input "[[]]Attn: Pres./CEO/Agent" at bounding box center [220, 110] width 134 height 16
click at [154, 110] on input "Attn: Pres./CEO/Officer of Institution" at bounding box center [220, 110] width 134 height 16
type input "Attn: Pres./CEO/Officer of Institution"
click at [400, 235] on button "Save & Close" at bounding box center [402, 245] width 56 height 17
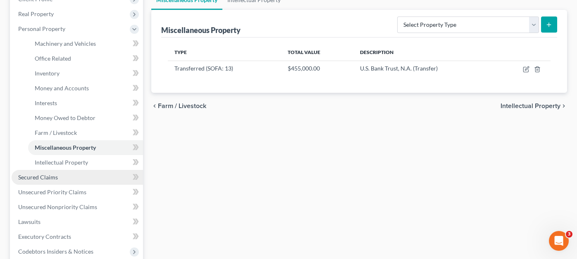
click at [60, 170] on link "Secured Claims" at bounding box center [77, 177] width 131 height 15
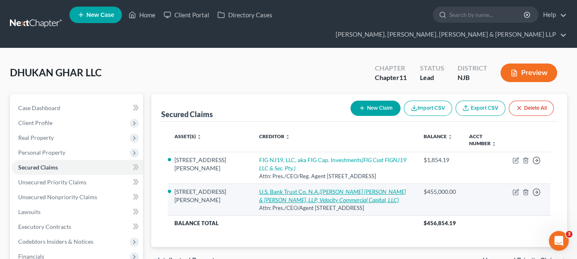
click at [327, 188] on icon "(FRENKEL LAMBERT WEISS WEISMAN & GORDON, LLP, Velocity Commercial Capital, LLC)" at bounding box center [332, 195] width 147 height 15
select select "14"
select select "9"
select select "1"
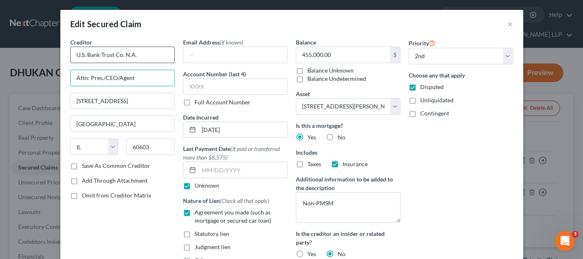
drag, startPoint x: 152, startPoint y: 73, endPoint x: 72, endPoint y: 59, distance: 81.7
click at [72, 59] on div "Creditor * U.S. Bank Trust Co. N.A. Attn: Pres./CEO/Agent 190 South LaSalle Str…" at bounding box center [122, 100] width 105 height 124
paste input "Officer of Institution"
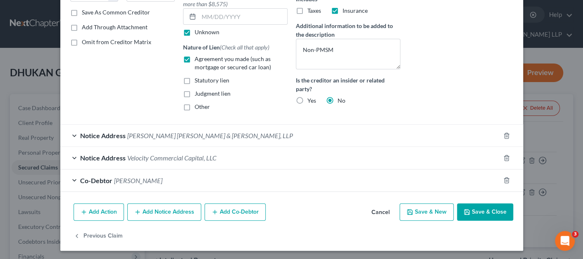
type input "Attn: Pres./CEO/Officer of Institution"
click at [478, 216] on button "Save & Close" at bounding box center [485, 212] width 56 height 17
select select
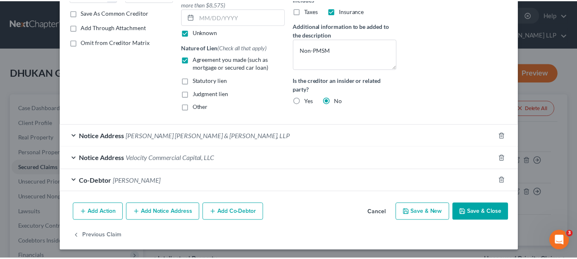
scroll to position [0, 0]
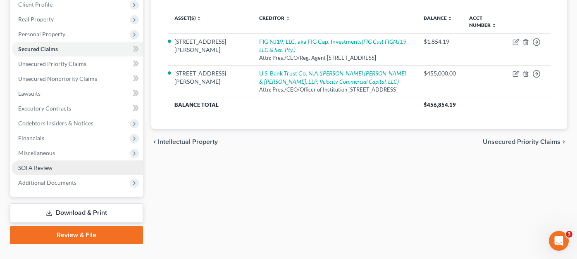
click at [48, 161] on link "SOFA Review" at bounding box center [77, 168] width 131 height 15
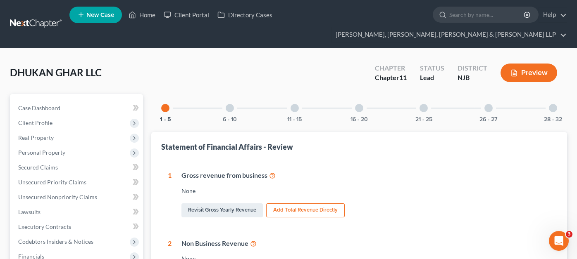
click at [364, 94] on div "16 - 20" at bounding box center [359, 108] width 28 height 28
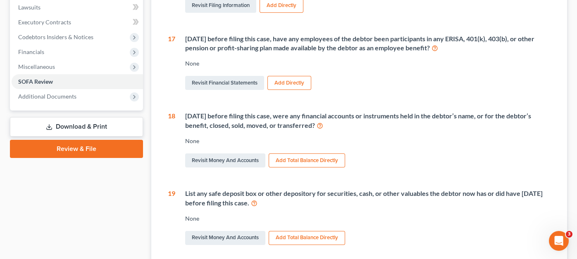
scroll to position [248, 0]
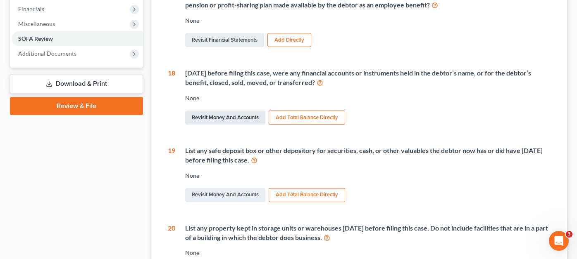
click at [244, 111] on link "Revisit Money and Accounts" at bounding box center [225, 118] width 80 height 14
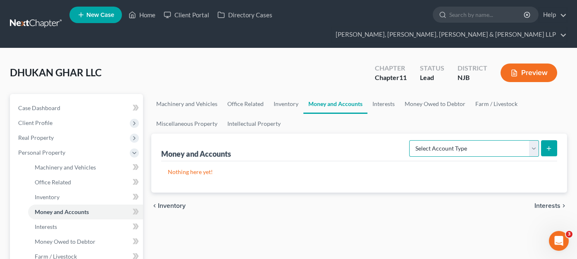
click at [425, 140] on select "Select Account Type Brokerage (A/B: 3, SOFA: 18) Cash on Hand (A/B: 2) Certific…" at bounding box center [474, 148] width 130 height 17
click at [504, 140] on select "Select Account Type Brokerage (A/B: 3, SOFA: 18) Cash on Hand (A/B: 2) Certific…" at bounding box center [474, 148] width 130 height 17
select select "checking"
click at [410, 140] on select "Select Account Type Brokerage (A/B: 3, SOFA: 18) Cash on Hand (A/B: 2) Certific…" at bounding box center [474, 148] width 130 height 17
click at [529, 140] on button "submit" at bounding box center [549, 148] width 16 height 16
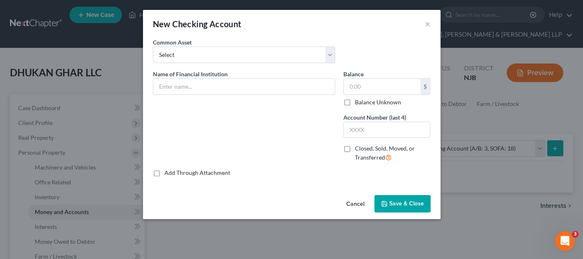
click at [212, 45] on div "Common Asset Select TD Bank Valley National Bank Bank of America Wells Fargo Ba…" at bounding box center [244, 50] width 190 height 25
click at [211, 57] on select "Select TD Bank Valley National Bank Bank of America Wells Fargo Bank, N.A. Chas…" at bounding box center [244, 55] width 182 height 17
select select "1"
click at [153, 47] on select "Select TD Bank Valley National Bank Bank of America Wells Fargo Bank, N.A. Chas…" at bounding box center [244, 55] width 182 height 17
type input "Valley National Bank"
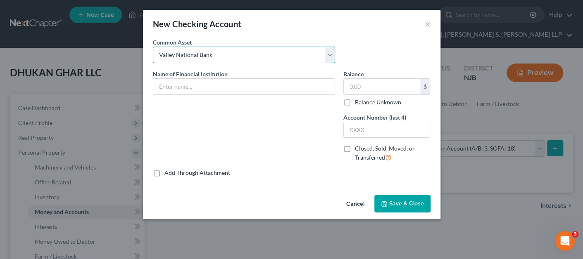
type input "428.00"
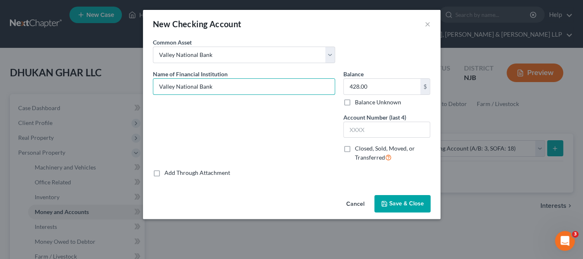
drag, startPoint x: 279, startPoint y: 88, endPoint x: 118, endPoint y: 83, distance: 160.8
click at [117, 82] on div "New Checking Account × Common Asset Select TD Bank Valley National Bank Bank of…" at bounding box center [291, 129] width 583 height 259
paste input "Small Business Checking"
drag, startPoint x: 175, startPoint y: 87, endPoint x: 137, endPoint y: 82, distance: 38.7
click at [137, 82] on div "New Checking Account × Common Asset Select TD Bank Valley National Bank Bank of…" at bounding box center [291, 129] width 583 height 259
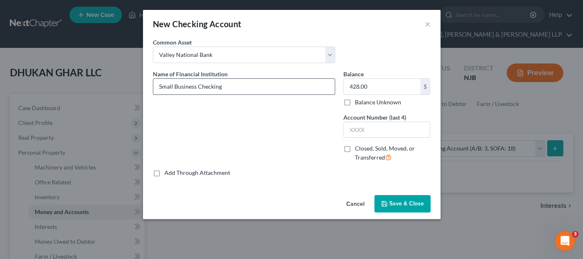
drag, startPoint x: 213, startPoint y: 91, endPoint x: 230, endPoint y: 84, distance: 18.5
click at [223, 84] on input "Small Business Checking" at bounding box center [243, 87] width 181 height 16
click at [230, 84] on input "Small Business Checking" at bounding box center [243, 87] width 181 height 16
type input "Small Business Checking -8539"
click at [355, 150] on label "Closed, Sold, Moved, or Transferred" at bounding box center [393, 154] width 76 height 18
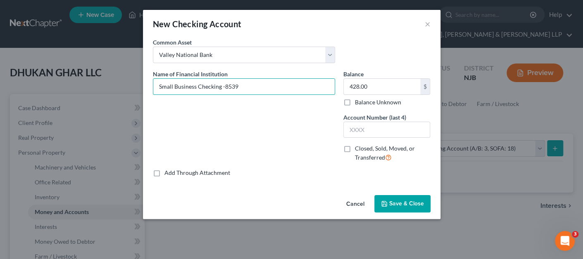
click at [358, 150] on input "Closed, Sold, Moved, or Transferred" at bounding box center [360, 147] width 5 height 5
checkbox input "true"
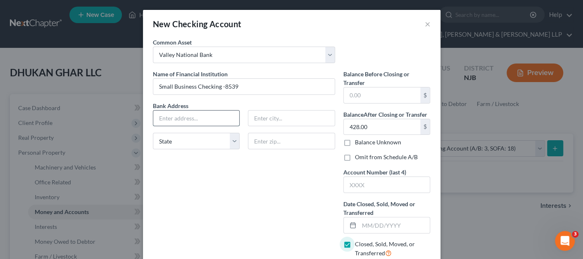
click at [193, 114] on input "text" at bounding box center [196, 119] width 86 height 16
paste input "70 Speedwell Avenue, Morristown, NJ 07960"
click at [225, 118] on input "70 Speedwell Avenue, Morristown, NJ 07960" at bounding box center [196, 119] width 86 height 16
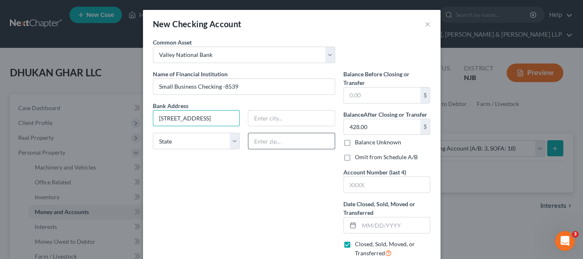
type input "70 Speedwell Avenue, Morristown, NJ 07960"
click at [265, 143] on input "text" at bounding box center [291, 141] width 87 height 17
paste input "07960"
type input "07960"
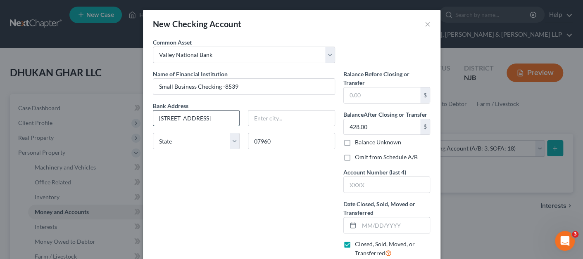
type input "Morristown"
select select "33"
click at [212, 115] on input "70 Speedwell Avenue, Morristown, NJ 07960" at bounding box center [196, 119] width 86 height 16
drag, startPoint x: 212, startPoint y: 115, endPoint x: 239, endPoint y: 118, distance: 27.4
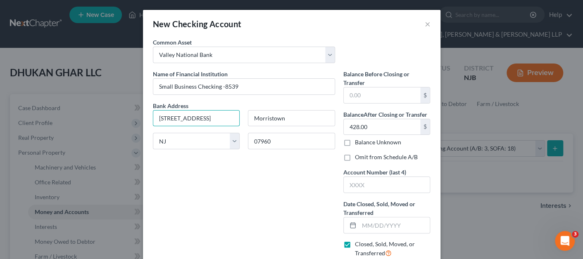
click at [240, 118] on div "70 Speedwell Avenue, Morristown, NJ 07960" at bounding box center [196, 118] width 95 height 17
click at [155, 117] on input "70 Speedwell Avenue" at bounding box center [196, 119] width 86 height 16
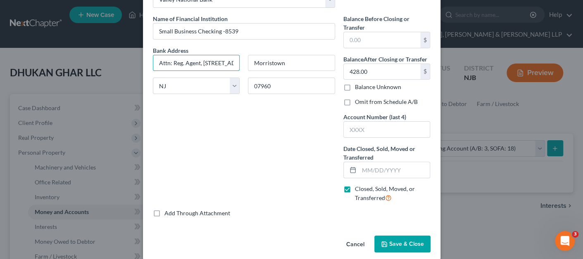
scroll to position [64, 0]
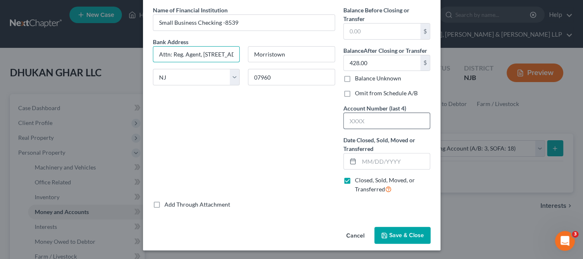
type input "Attn: Reg. Agent, 70 Speedwell Avenue"
click at [352, 119] on input "text" at bounding box center [387, 121] width 86 height 16
type input "8539"
click at [367, 80] on label "Balance Unknown" at bounding box center [378, 78] width 46 height 8
click at [364, 80] on input "Balance Unknown" at bounding box center [360, 76] width 5 height 5
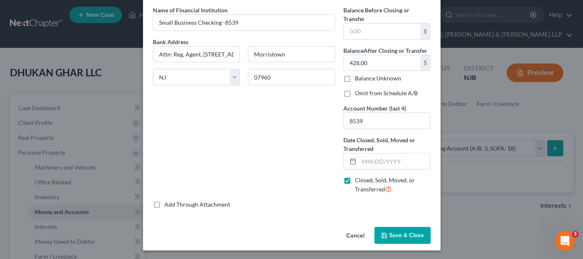
checkbox input "true"
type input "0.00"
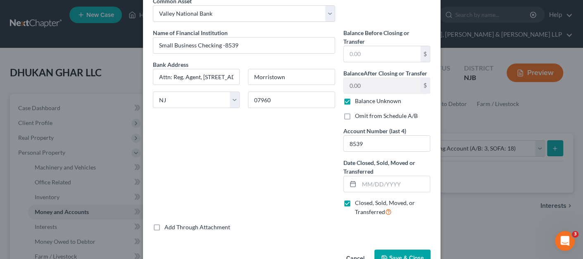
scroll to position [23, 0]
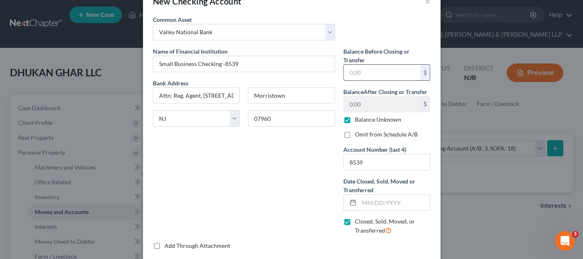
click at [362, 74] on input "text" at bounding box center [382, 73] width 76 height 16
click at [364, 199] on input "text" at bounding box center [394, 203] width 71 height 16
click at [332, 184] on div "Name of Financial Institution * Small Business Checking -8539 Bank Address Attn…" at bounding box center [244, 144] width 190 height 195
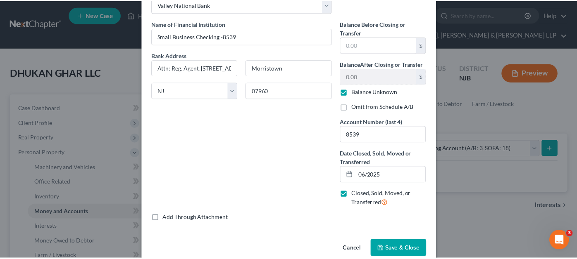
scroll to position [64, 0]
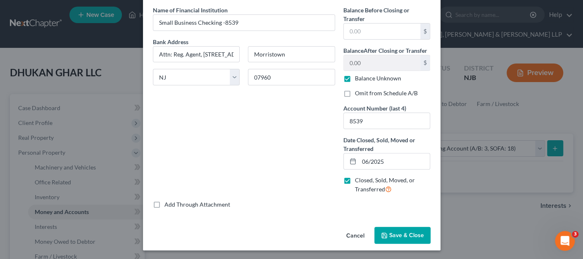
click at [388, 228] on button "Save & Close" at bounding box center [402, 235] width 56 height 17
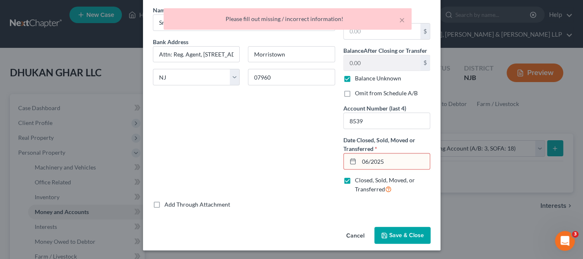
click at [370, 155] on input "06/2025" at bounding box center [394, 162] width 71 height 16
click at [368, 160] on input "06/2025" at bounding box center [394, 162] width 71 height 16
type input "06/01/2025"
click at [398, 235] on button "Save & Close" at bounding box center [402, 235] width 56 height 17
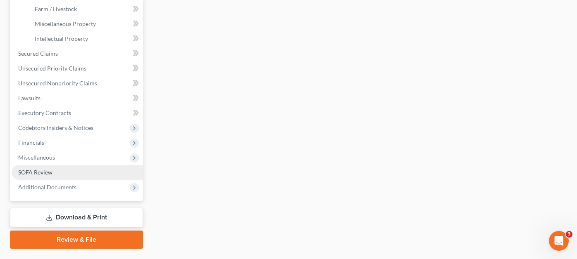
click at [64, 165] on link "SOFA Review" at bounding box center [77, 172] width 131 height 15
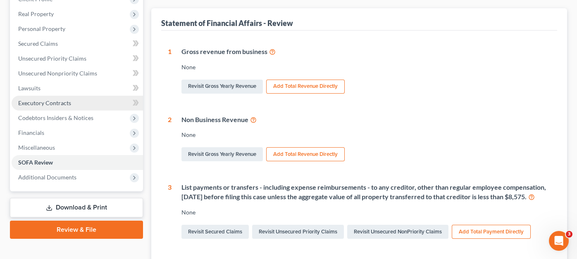
click at [52, 100] on span "Executory Contracts" at bounding box center [44, 103] width 53 height 7
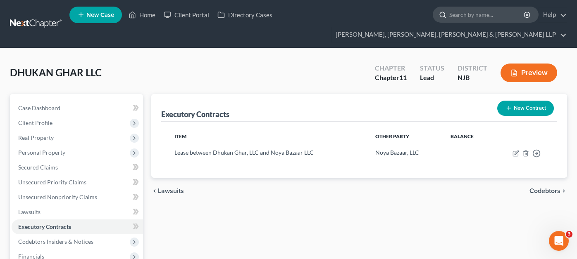
click at [449, 22] on input "search" at bounding box center [487, 14] width 76 height 15
type input "yara"
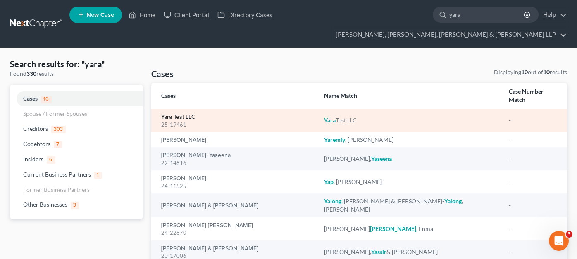
click at [167, 114] on link "Yara Test LLC" at bounding box center [178, 117] width 34 height 6
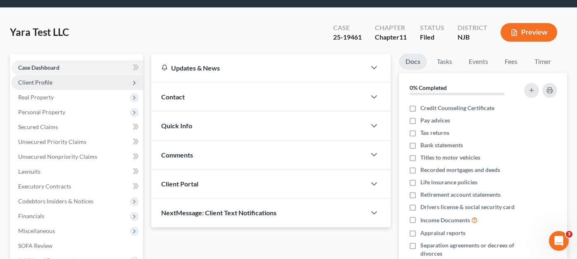
scroll to position [83, 0]
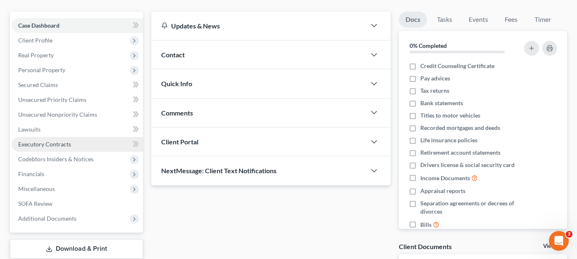
click at [58, 141] on span "Executory Contracts" at bounding box center [44, 144] width 53 height 7
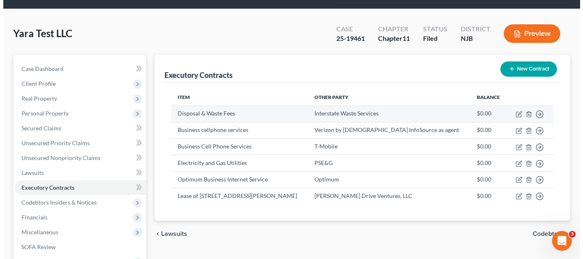
scroll to position [83, 0]
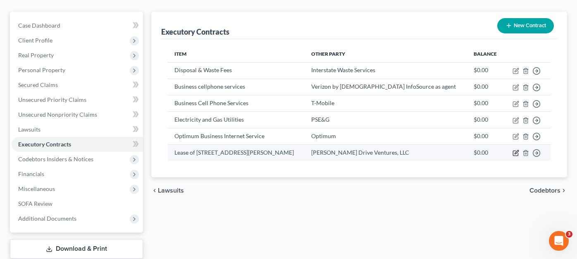
click at [515, 151] on icon "button" at bounding box center [515, 153] width 5 height 5
select select "3"
select select "33"
select select "0"
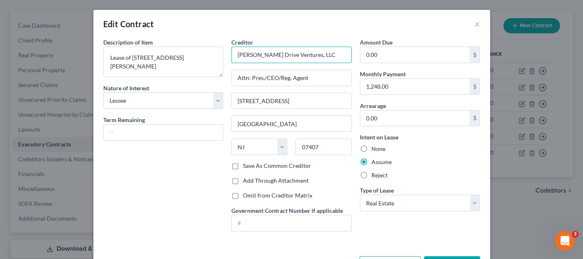
drag, startPoint x: 313, startPoint y: 60, endPoint x: 229, endPoint y: 54, distance: 84.1
click at [231, 54] on input "Pollitt Drive Ventures, LLC" at bounding box center [291, 55] width 120 height 17
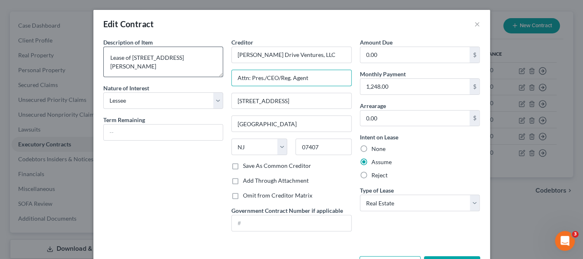
drag, startPoint x: 328, startPoint y: 79, endPoint x: 201, endPoint y: 69, distance: 127.6
click at [202, 68] on div "Description of non-residential real property * Description of Item * Lease of 1…" at bounding box center [291, 138] width 385 height 200
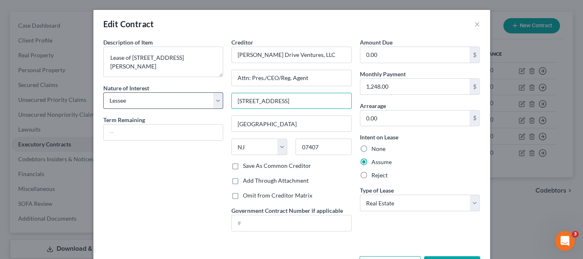
drag, startPoint x: 305, startPoint y: 94, endPoint x: 212, endPoint y: 95, distance: 93.0
click at [212, 94] on div "Description of non-residential real property * Description of Item * Lease of 1…" at bounding box center [291, 138] width 385 height 200
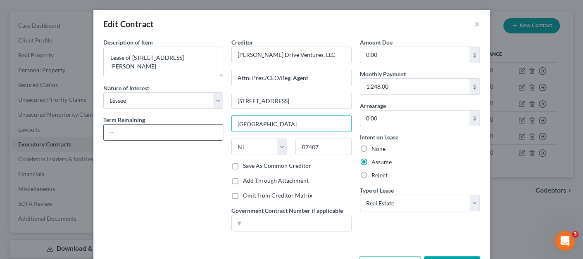
drag, startPoint x: 273, startPoint y: 125, endPoint x: 212, endPoint y: 125, distance: 61.1
click at [212, 125] on div "Description of non-residential real property * Description of Item * Lease of 1…" at bounding box center [291, 138] width 385 height 200
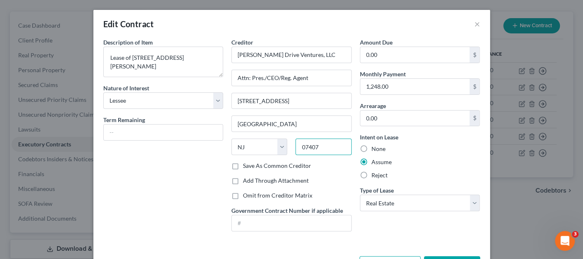
click at [297, 145] on input "07407" at bounding box center [323, 147] width 56 height 17
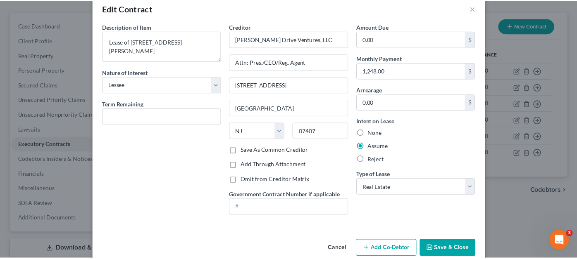
scroll to position [29, 0]
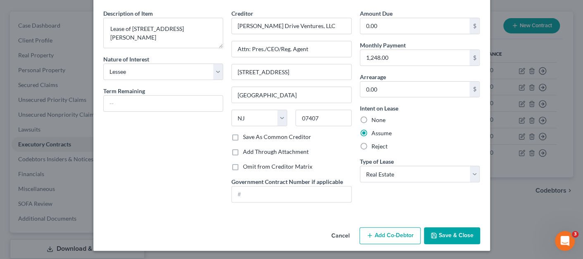
click at [334, 233] on button "Cancel" at bounding box center [340, 236] width 31 height 17
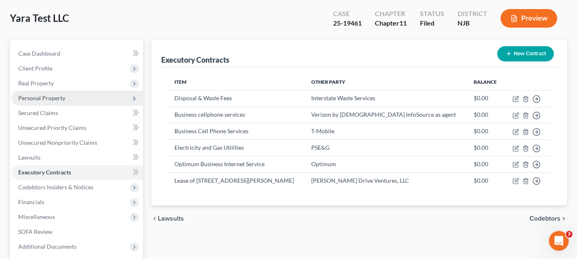
scroll to position [41, 0]
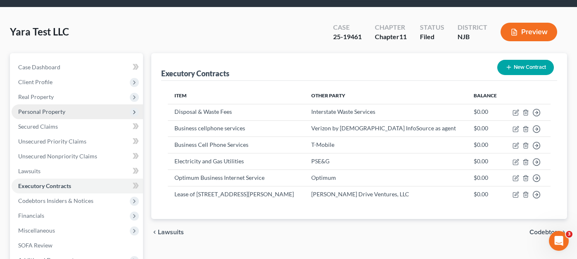
click at [80, 105] on span "Personal Property" at bounding box center [77, 112] width 131 height 15
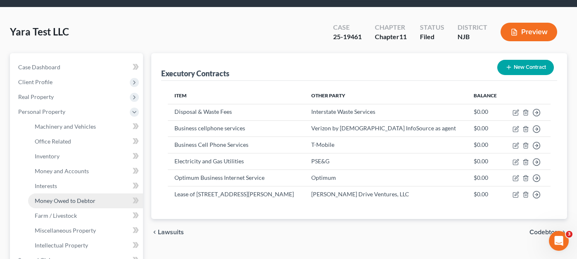
click at [70, 194] on link "Money Owed to Debtor" at bounding box center [85, 201] width 115 height 15
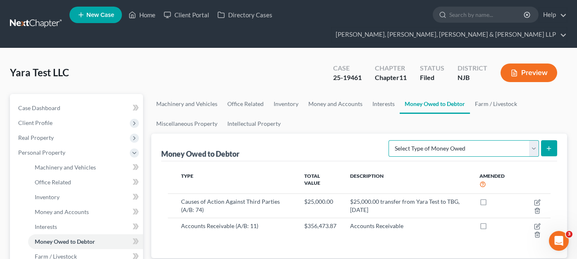
click at [499, 140] on select "Select Type of Money Owed Accounts Receivable (A/B: 11) Causes of Action Agains…" at bounding box center [463, 148] width 150 height 17
click at [386, 94] on link "Interests" at bounding box center [383, 104] width 32 height 20
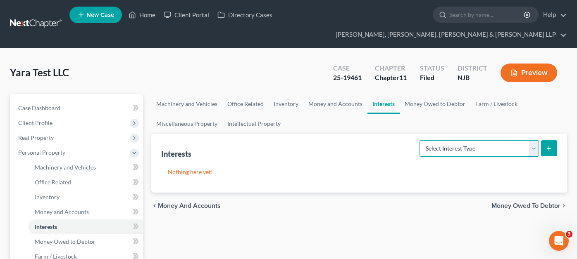
click at [441, 140] on select "Select Interest Type Bond (A/B: 16) Incorporated Business (A/B: 15) Insurance P…" at bounding box center [478, 148] width 119 height 17
click at [347, 94] on link "Money and Accounts" at bounding box center [335, 104] width 64 height 20
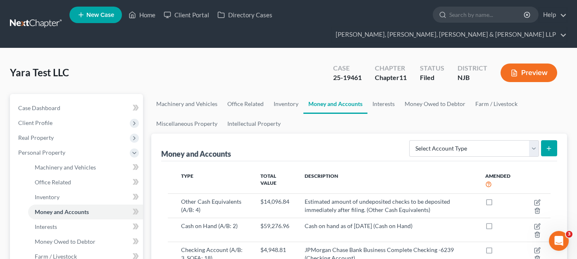
click at [447, 142] on div "Select Account Type Brokerage (A/B: 3, SOFA: 18) Cash on Hand (A/B: 2) Certific…" at bounding box center [481, 148] width 151 height 22
click at [451, 140] on select "Select Account Type Brokerage (A/B: 3, SOFA: 18) Cash on Hand (A/B: 2) Certific…" at bounding box center [474, 148] width 130 height 17
select select "security_deposits"
click at [410, 140] on select "Select Account Type Brokerage (A/B: 3, SOFA: 18) Cash on Hand (A/B: 2) Certific…" at bounding box center [474, 148] width 130 height 17
click at [529, 145] on icon "submit" at bounding box center [548, 148] width 7 height 7
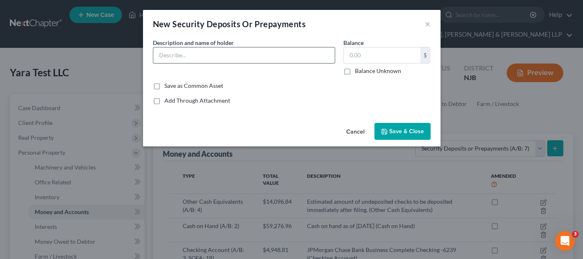
click at [270, 56] on input "text" at bounding box center [243, 56] width 181 height 16
click at [213, 55] on input "text" at bounding box center [243, 56] width 181 height 16
paste input "Pollitt Drive Ventures, LLC"
type input "Security Deposit held by Lessor Pollitt Drive Ventures, LLC"
click at [366, 63] on div "$ Balance Unknown" at bounding box center [386, 61] width 87 height 28
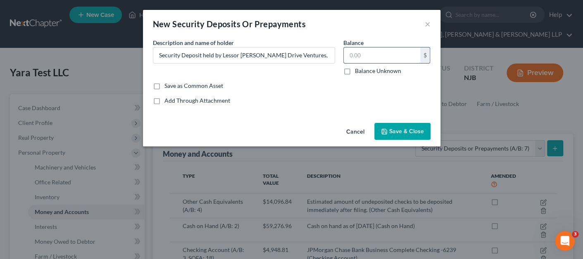
click at [366, 59] on input "text" at bounding box center [382, 56] width 76 height 16
type input "27,000"
click at [387, 126] on button "Save & Close" at bounding box center [402, 131] width 56 height 17
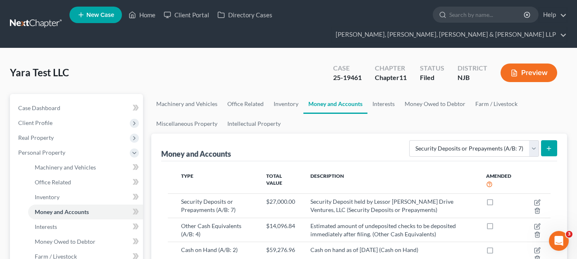
click at [319, 137] on div "Money and Accounts Select Account Type Brokerage (A/B: 3, SOFA: 18) Cash on Han…" at bounding box center [359, 148] width 396 height 28
click at [80, 164] on span "Machinery and Vehicles" at bounding box center [65, 167] width 61 height 7
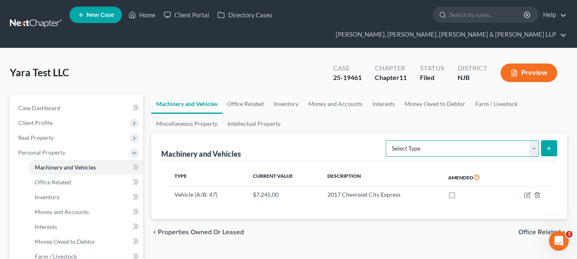
click at [447, 140] on select "Select Type Aircraft (A/B: 49) Other Machinery, Fixtures and Equipment (A/B: 50…" at bounding box center [461, 148] width 153 height 17
select select "other"
click at [387, 140] on select "Select Type Aircraft (A/B: 49) Other Machinery, Fixtures and Equipment (A/B: 50…" at bounding box center [461, 148] width 153 height 17
click at [529, 145] on icon "submit" at bounding box center [548, 148] width 7 height 7
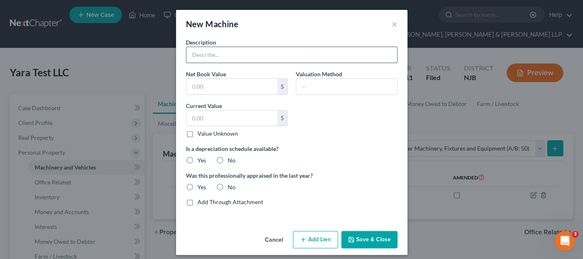
click at [268, 55] on input "text" at bounding box center [291, 55] width 211 height 16
type input "2 fork lifts; 1 pallet jack"
click at [228, 128] on div "$ Value Unknown" at bounding box center [237, 124] width 102 height 28
click at [226, 135] on label "Value Unknown" at bounding box center [217, 134] width 40 height 8
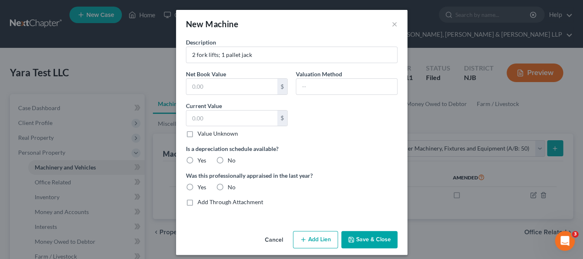
click at [206, 135] on input "Value Unknown" at bounding box center [203, 132] width 5 height 5
checkbox input "true"
type input "0.00"
click at [228, 161] on label "No" at bounding box center [232, 161] width 8 height 8
click at [231, 161] on input "No" at bounding box center [233, 159] width 5 height 5
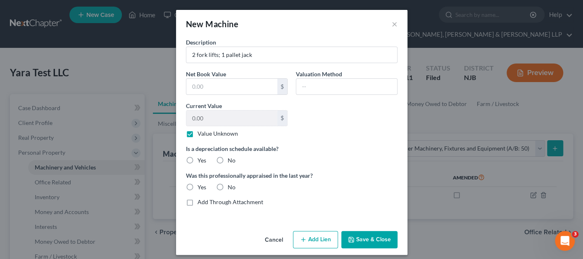
radio input "true"
click at [228, 187] on label "No" at bounding box center [232, 187] width 8 height 8
click at [231, 187] on input "No" at bounding box center [233, 185] width 5 height 5
radio input "true"
click at [345, 231] on div "Cancel Add Lien Add Lease Add Exemption Save & Close" at bounding box center [291, 241] width 231 height 27
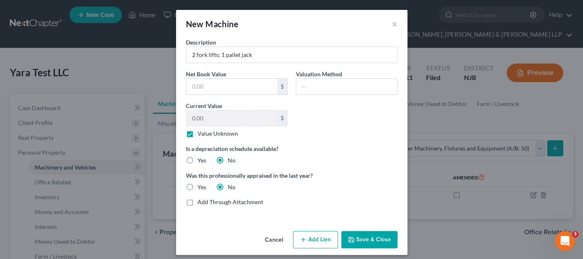
click at [344, 235] on button "Save & Close" at bounding box center [369, 239] width 56 height 17
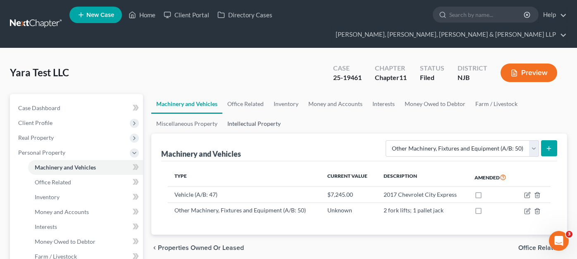
click at [255, 114] on link "Intellectual Property" at bounding box center [253, 124] width 63 height 20
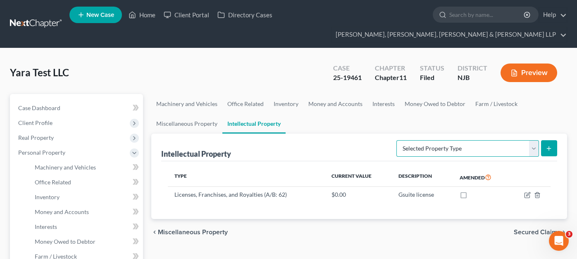
click at [490, 140] on select "Selected Property Type Customer Lists (A/B: 63) Goodwill (A/B: 65) Internet Dom…" at bounding box center [467, 148] width 143 height 17
select select "internet_domains_websites"
click at [397, 140] on select "Selected Property Type Customer Lists (A/B: 63) Goodwill (A/B: 65) Internet Dom…" at bounding box center [467, 148] width 143 height 17
click at [529, 140] on button "submit" at bounding box center [549, 148] width 16 height 16
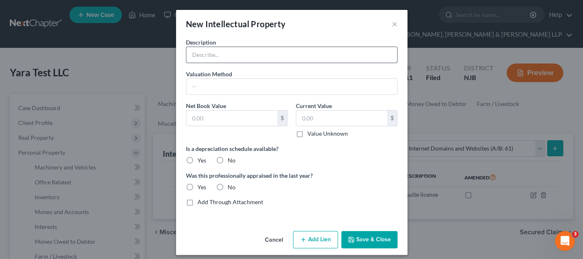
click at [271, 55] on input "text" at bounding box center [291, 55] width 211 height 16
type input "yaratests.com"
type input "e"
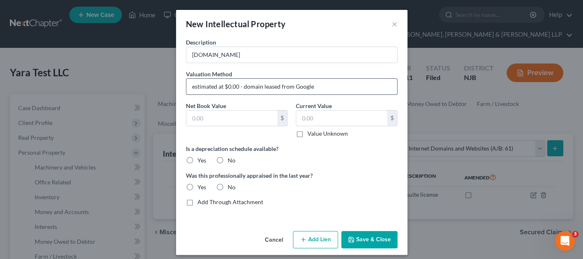
click at [241, 88] on input "estimated at $0.00 - domain leased from Google" at bounding box center [291, 87] width 211 height 16
click at [235, 87] on input "estimated at $0.00 - domain leased from Google" at bounding box center [291, 87] width 211 height 16
type input "estimated at $0.00"
click at [248, 60] on input "yaratests.com" at bounding box center [291, 55] width 211 height 16
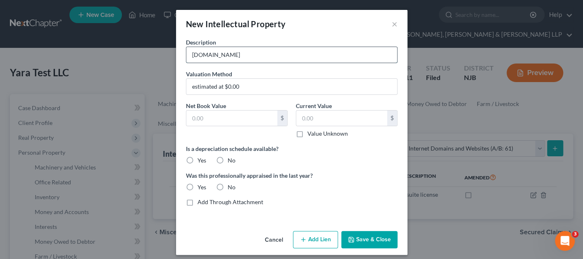
paste input "- domain leased from Google"
type input "yaratests.com - domain leased from Google"
click at [247, 118] on input "text" at bounding box center [231, 119] width 91 height 16
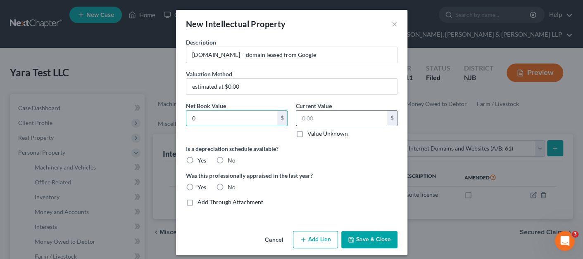
type input "0"
click at [306, 116] on input "text" at bounding box center [341, 119] width 91 height 16
type input "0"
click at [325, 164] on div "Is a depreciation schedule available? Yes No" at bounding box center [292, 155] width 220 height 20
click at [228, 161] on label "No" at bounding box center [232, 161] width 8 height 8
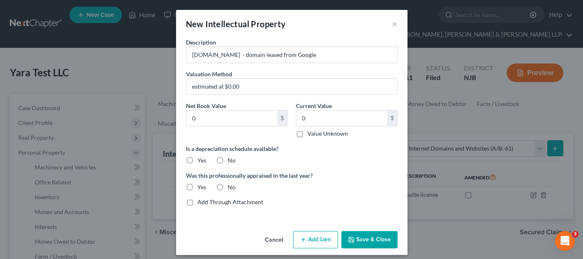
click at [231, 161] on input "No" at bounding box center [233, 159] width 5 height 5
radio input "true"
click at [224, 183] on div "No" at bounding box center [225, 187] width 19 height 8
click at [224, 187] on div "No" at bounding box center [225, 187] width 19 height 8
click at [228, 188] on label "No" at bounding box center [232, 187] width 8 height 8
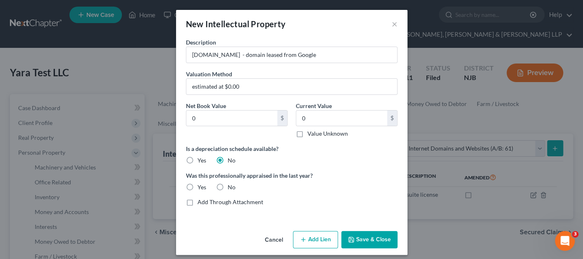
click at [231, 188] on input "No" at bounding box center [233, 185] width 5 height 5
radio input "true"
click at [369, 235] on button "Save & Close" at bounding box center [369, 239] width 56 height 17
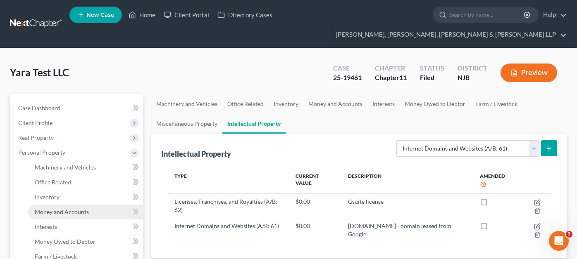
click at [79, 209] on span "Money and Accounts" at bounding box center [62, 212] width 54 height 7
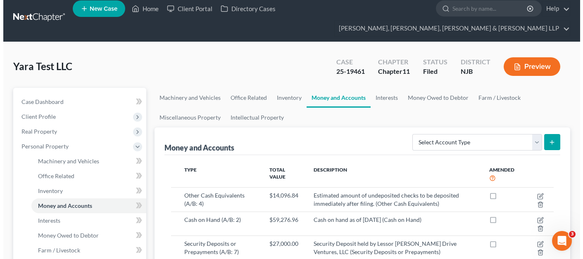
scroll to position [83, 0]
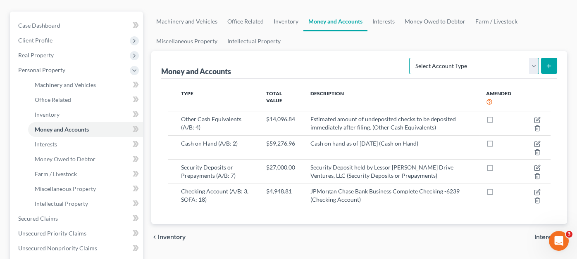
click at [493, 58] on select "Select Account Type Brokerage (A/B: 3, SOFA: 18) Cash on Hand (A/B: 2) Certific…" at bounding box center [474, 66] width 130 height 17
select select "checking"
click at [410, 58] on select "Select Account Type Brokerage (A/B: 3, SOFA: 18) Cash on Hand (A/B: 2) Certific…" at bounding box center [474, 66] width 130 height 17
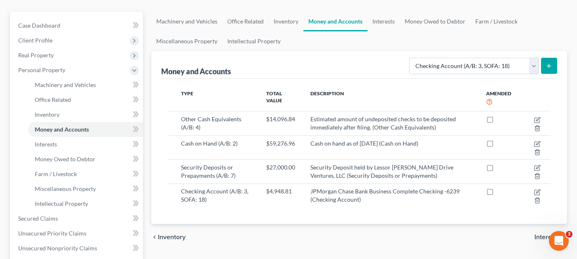
click at [529, 63] on icon "submit" at bounding box center [548, 66] width 7 height 7
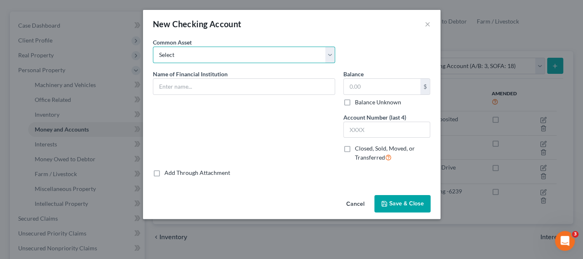
click at [254, 48] on select "Select TD Bank Valley National Bank Bank of America Wells Fargo Bank, N.A. Chas…" at bounding box center [244, 55] width 182 height 17
select select "5"
click at [153, 47] on select "Select TD Bank Valley National Bank Bank of America Wells Fargo Bank, N.A. Chas…" at bounding box center [244, 55] width 182 height 17
type input "Capital One"
type input "50.53"
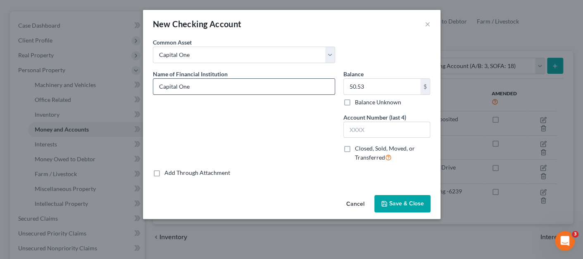
click at [221, 89] on input "Capital One" at bounding box center [243, 87] width 181 height 16
type input "Capital One [details TBD]"
click at [355, 104] on label "Balance Unknown" at bounding box center [378, 102] width 46 height 8
click at [358, 104] on input "Balance Unknown" at bounding box center [360, 100] width 5 height 5
checkbox input "true"
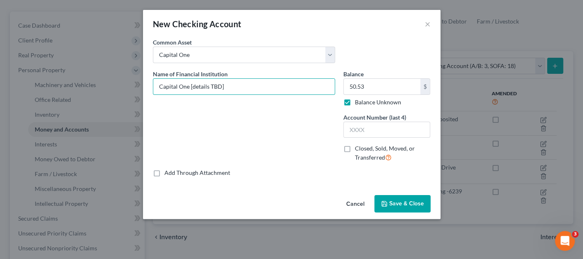
type input "0.00"
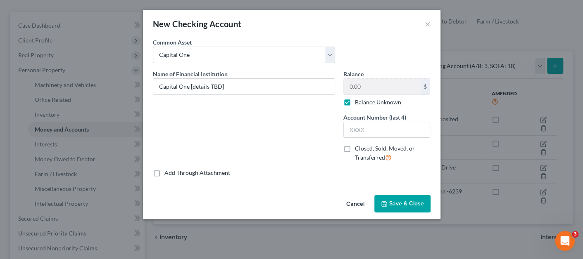
click at [355, 149] on span "Closed, Sold, Moved, or Transferred" at bounding box center [385, 153] width 60 height 16
click at [358, 149] on input "Closed, Sold, Moved, or Transferred" at bounding box center [360, 147] width 5 height 5
checkbox input "true"
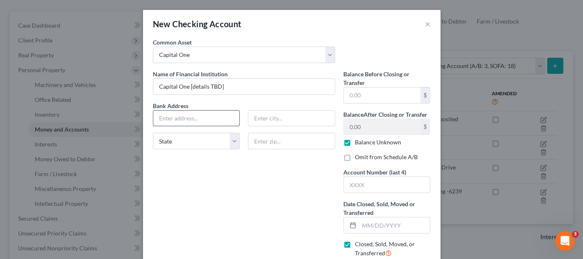
click at [200, 112] on input "text" at bounding box center [196, 119] width 86 height 16
paste input "1680 Capital One Dr, Mc Lean, VA 22102"
click at [219, 119] on input "1680 Capital One Dr, Mc Lean, VA 22102" at bounding box center [196, 119] width 86 height 16
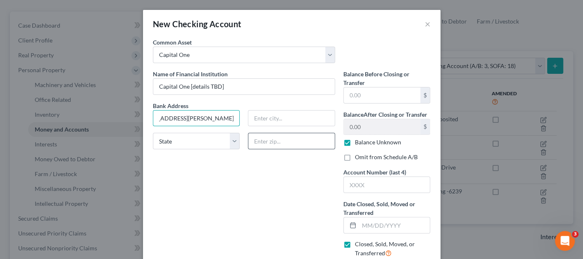
type input "1680 Capital One Dr, Mc Lean, VA 22102"
click at [270, 146] on input "text" at bounding box center [291, 141] width 87 height 17
paste input "22102"
type input "22102"
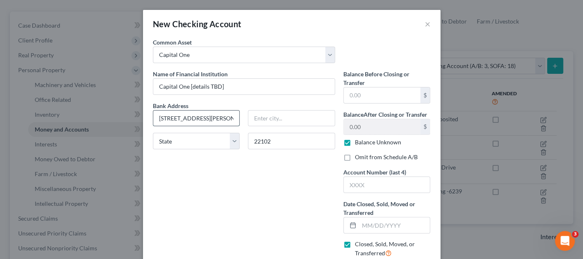
type input "McLean"
select select "48"
drag, startPoint x: 214, startPoint y: 117, endPoint x: 245, endPoint y: 118, distance: 31.0
click at [245, 118] on div "Bank Address 1680 Capital One Dr, Mc Lean, VA 22102 McLean State AL AK AR AZ CA…" at bounding box center [244, 129] width 190 height 55
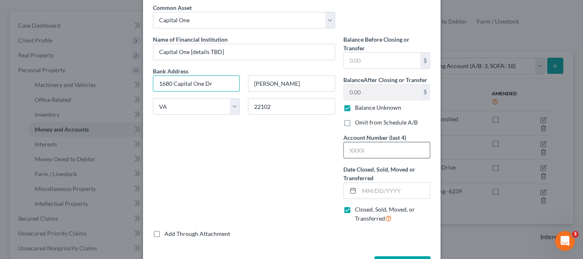
scroll to position [64, 0]
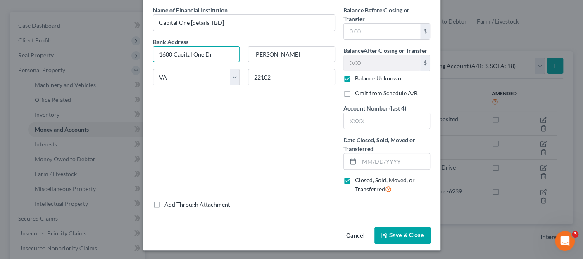
type input "1680 Capital One Dr"
click at [390, 232] on span "Save & Close" at bounding box center [406, 235] width 35 height 7
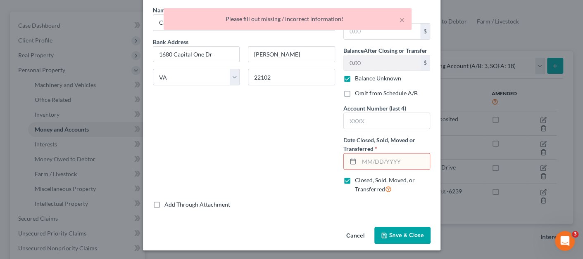
click at [370, 162] on input "text" at bounding box center [394, 162] width 71 height 16
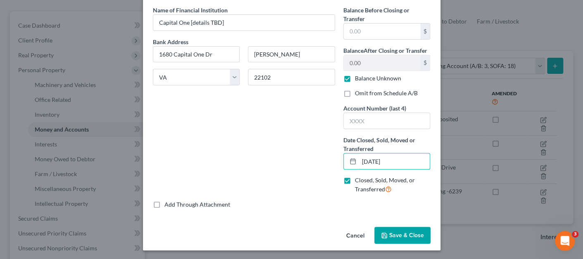
type input "06/01/2025"
click at [397, 235] on div "Cancel Save & Close" at bounding box center [291, 237] width 297 height 27
click at [404, 235] on button "Save & Close" at bounding box center [402, 235] width 56 height 17
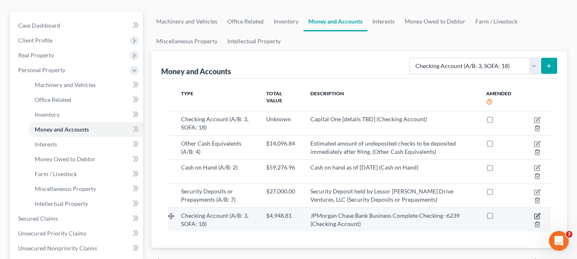
click at [529, 214] on icon "button" at bounding box center [536, 216] width 5 height 5
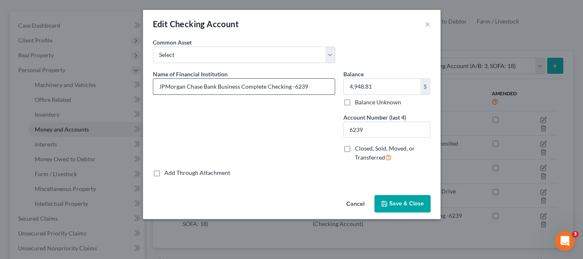
click at [159, 88] on input "JPMorgan Chase Bank Business Complete Checking -6239" at bounding box center [243, 87] width 181 height 16
type input "JPMorgan Chase Bank Business Complete Checking -6239"
click at [354, 202] on button "Cancel" at bounding box center [355, 204] width 31 height 17
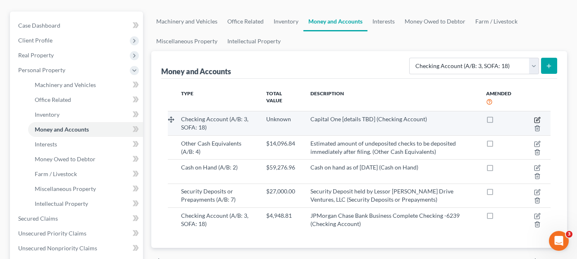
click at [529, 117] on icon "button" at bounding box center [538, 119] width 4 height 4
select select "48"
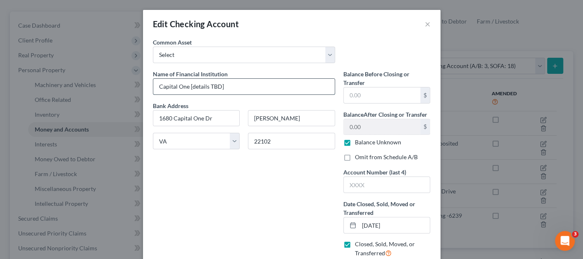
click at [158, 83] on input "Capital One [details TBD]" at bounding box center [243, 87] width 181 height 16
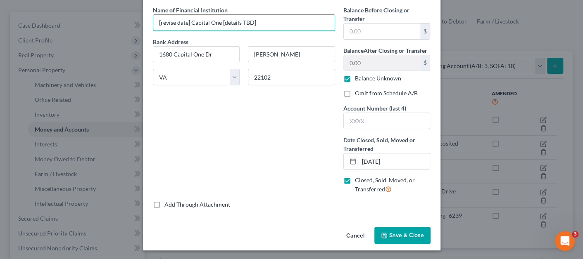
type input "[revise date] Capital One [details TBD]"
click at [407, 235] on span "Save & Close" at bounding box center [406, 235] width 35 height 7
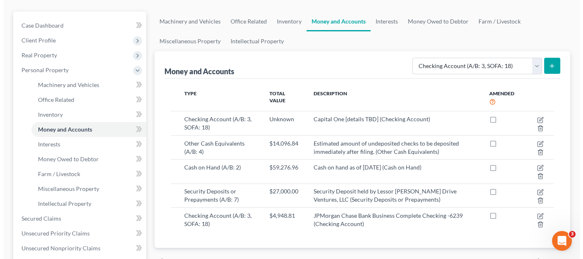
scroll to position [0, 0]
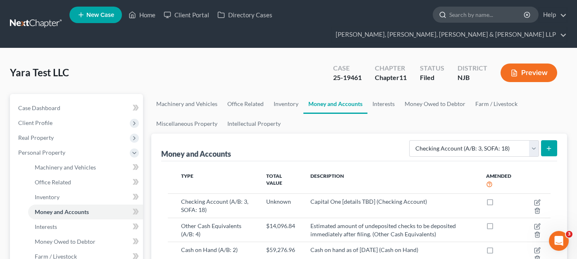
click at [449, 16] on input "search" at bounding box center [487, 14] width 76 height 15
type input "transfer"
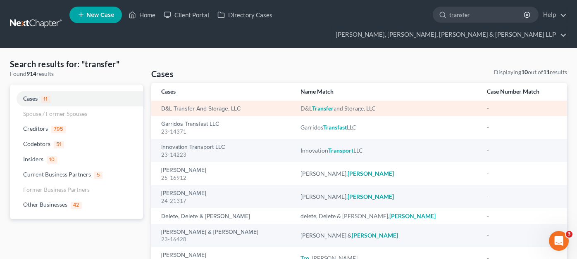
click at [200, 101] on td "D&L Transfer and Storage, LLC" at bounding box center [222, 108] width 143 height 15
click at [181, 106] on link "D&L Transfer and Storage, LLC" at bounding box center [201, 109] width 80 height 6
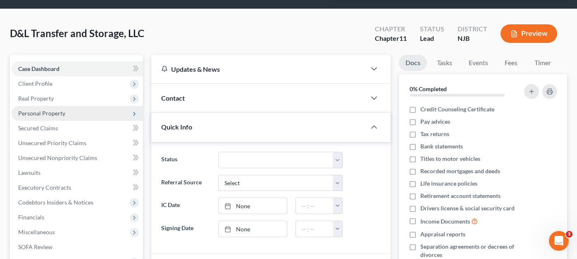
scroll to position [83, 0]
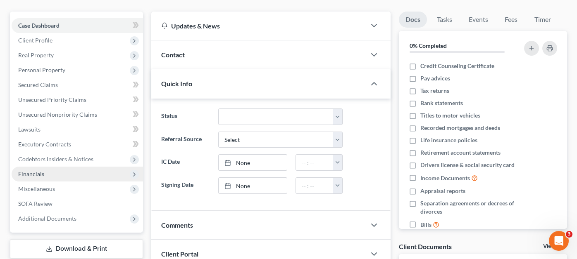
click at [52, 167] on span "Financials" at bounding box center [77, 174] width 131 height 15
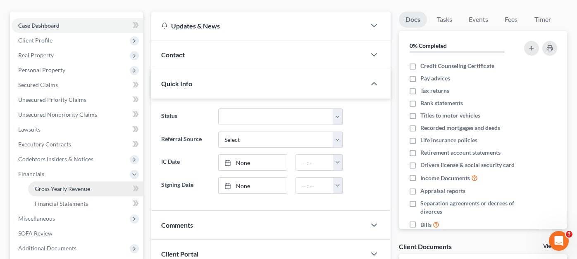
click at [64, 186] on span "Gross Yearly Revenue" at bounding box center [62, 189] width 55 height 7
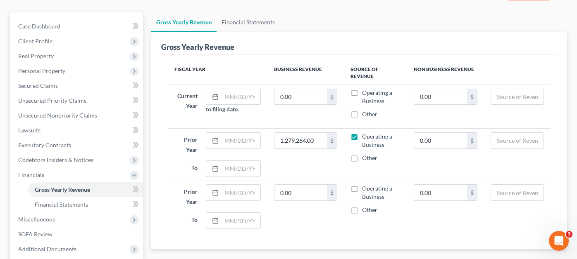
scroll to position [83, 0]
click at [228, 88] on input "text" at bounding box center [240, 96] width 38 height 16
type input "01/2025"
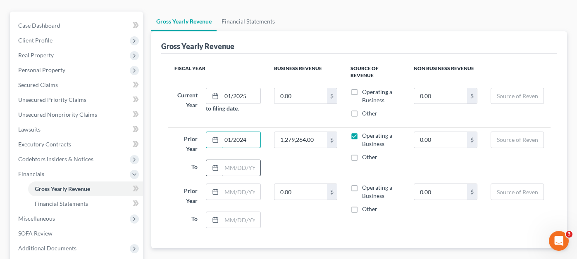
type input "01/2024"
click at [230, 160] on input "text" at bounding box center [240, 168] width 38 height 16
type input "12/2024"
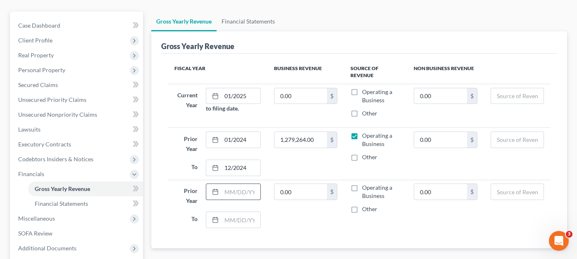
click at [233, 184] on input "text" at bounding box center [240, 192] width 38 height 16
type input "01/2023"
click at [231, 212] on input "text" at bounding box center [240, 220] width 38 height 16
type input "12/2023"
paste input "1,305,235"
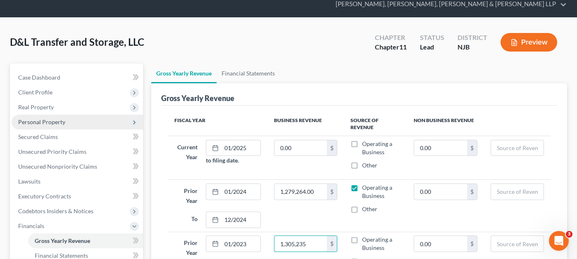
scroll to position [0, 0]
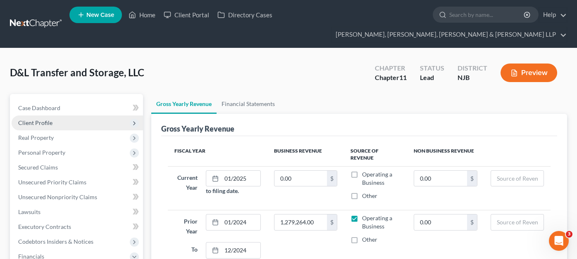
type input "1,305,235"
click at [64, 116] on span "Client Profile" at bounding box center [77, 123] width 131 height 15
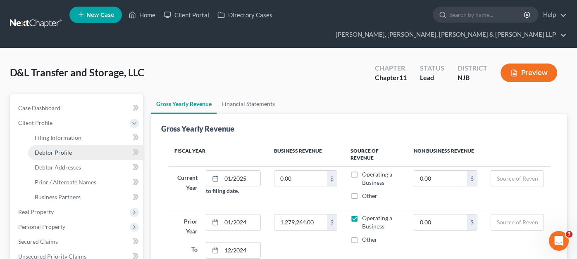
click at [65, 149] on span "Debtor Profile" at bounding box center [53, 152] width 37 height 7
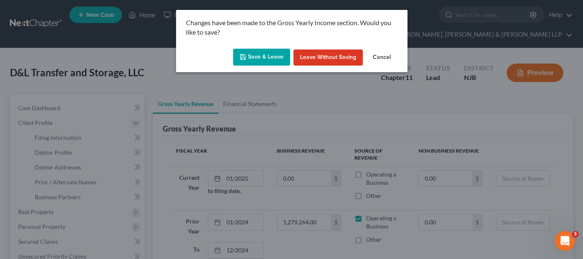
click at [271, 56] on button "Save & Leave" at bounding box center [261, 57] width 57 height 17
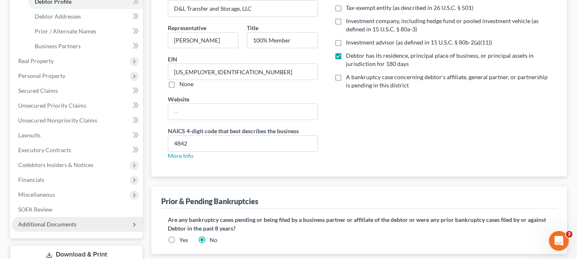
scroll to position [165, 0]
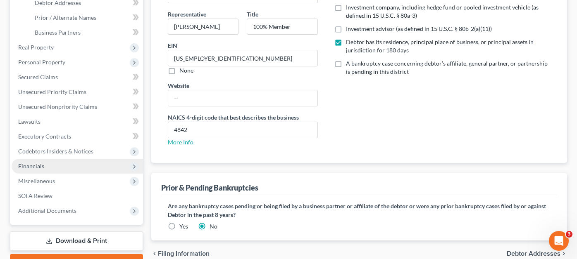
click at [43, 163] on span "Financials" at bounding box center [31, 166] width 26 height 7
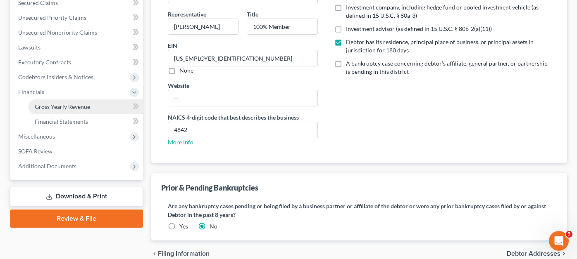
click at [81, 103] on span "Gross Yearly Revenue" at bounding box center [62, 106] width 55 height 7
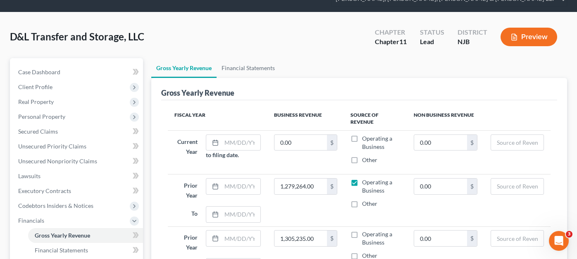
scroll to position [83, 0]
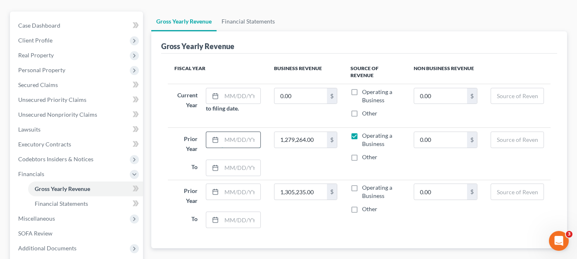
click at [224, 132] on input "text" at bounding box center [240, 140] width 38 height 16
type input "01/01/2024"
type input "12/31/2024"
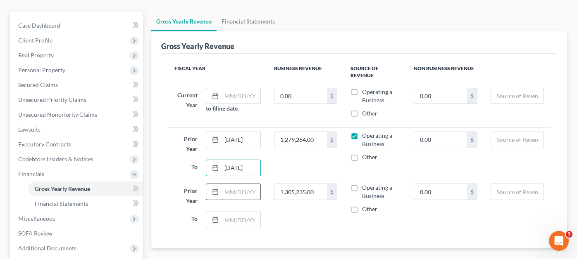
click at [252, 184] on input "text" at bounding box center [240, 192] width 38 height 16
type input "01/01/2023"
click at [236, 212] on input "text" at bounding box center [240, 220] width 38 height 16
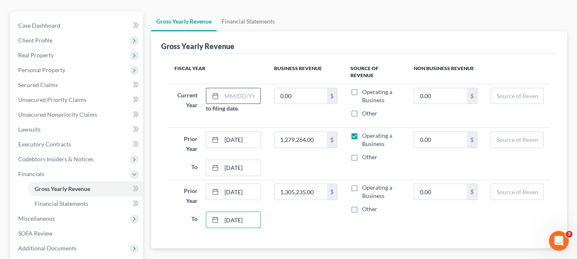
type input "12/31/2023"
click at [229, 88] on input "text" at bounding box center [240, 96] width 38 height 16
type input "01/01/2025"
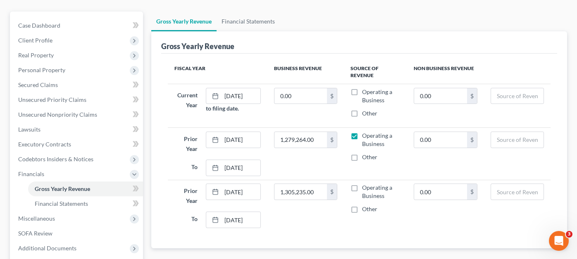
click at [362, 184] on label "Operating a Business" at bounding box center [381, 192] width 38 height 17
click at [365, 184] on input "Operating a Business" at bounding box center [367, 186] width 5 height 5
checkbox input "true"
click at [362, 88] on label "Operating a Business" at bounding box center [381, 96] width 38 height 17
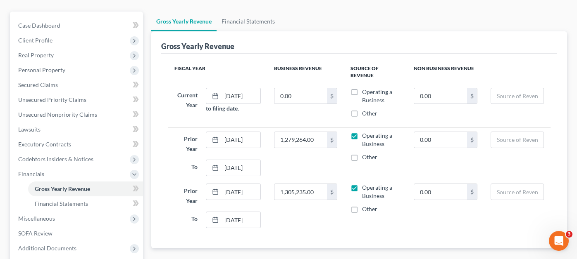
click at [365, 88] on input "Operating a Business" at bounding box center [367, 90] width 5 height 5
checkbox input "true"
click at [278, 88] on input "0.00" at bounding box center [300, 96] width 52 height 16
paste input "$529,040.97"
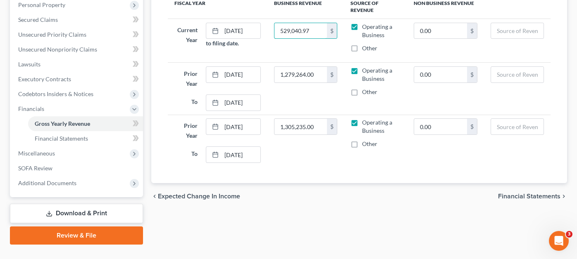
scroll to position [148, 0]
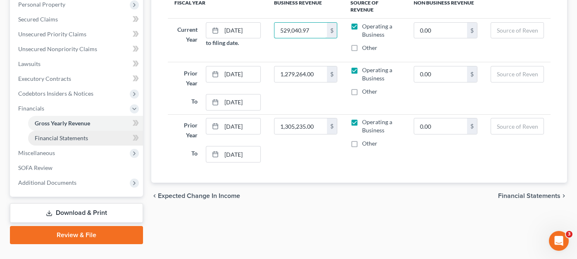
type input "529,040.97"
click at [86, 135] on span "Financial Statements" at bounding box center [61, 138] width 53 height 7
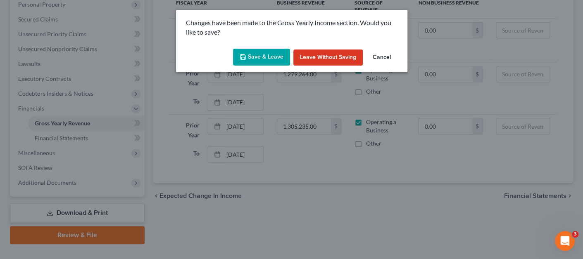
click at [283, 48] on div "Save & Leave Leave without Saving Cancel" at bounding box center [291, 58] width 231 height 27
click at [277, 56] on button "Save & Leave" at bounding box center [261, 57] width 57 height 17
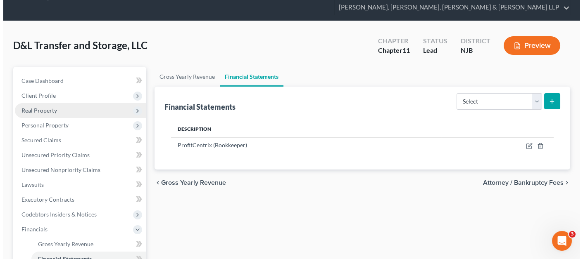
scroll to position [41, 0]
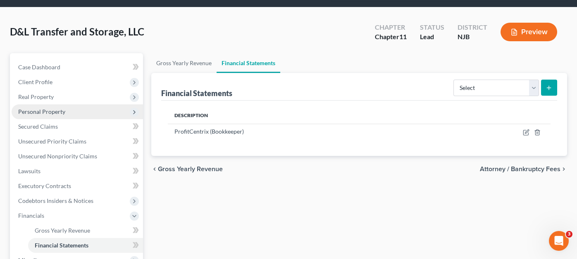
click at [65, 105] on span "Personal Property" at bounding box center [77, 112] width 131 height 15
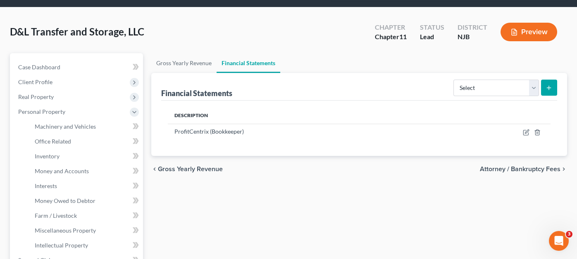
click at [548, 23] on button "Preview" at bounding box center [528, 32] width 57 height 19
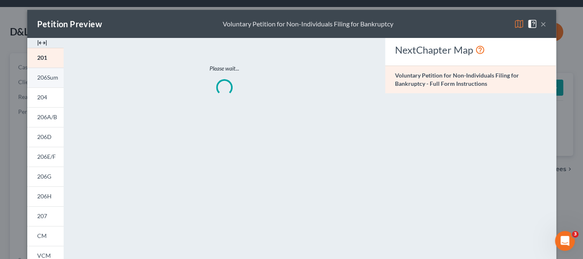
click at [50, 82] on link "206Sum" at bounding box center [45, 78] width 36 height 20
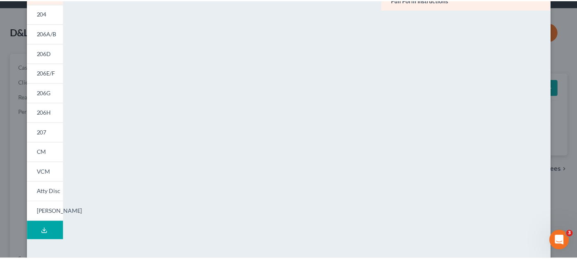
scroll to position [0, 0]
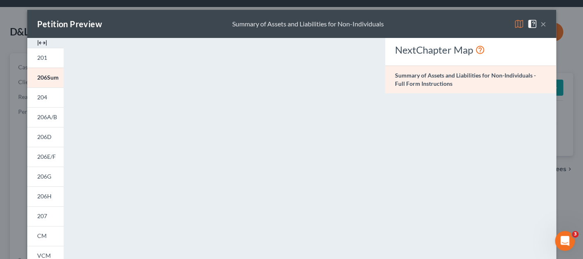
click at [542, 26] on button "×" at bounding box center [543, 24] width 6 height 10
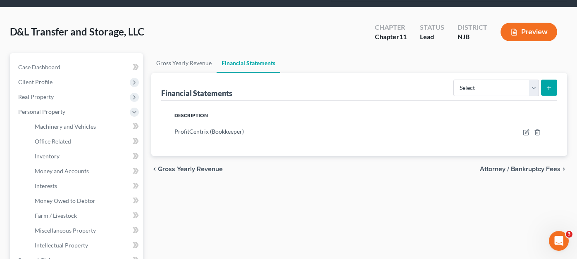
scroll to position [124, 0]
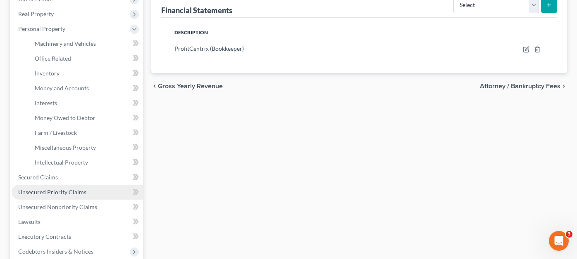
click at [74, 185] on link "Unsecured Priority Claims" at bounding box center [77, 192] width 131 height 15
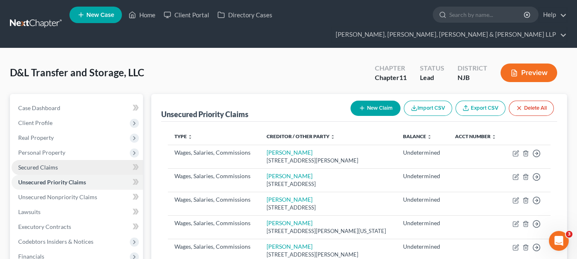
click at [63, 160] on link "Secured Claims" at bounding box center [77, 167] width 131 height 15
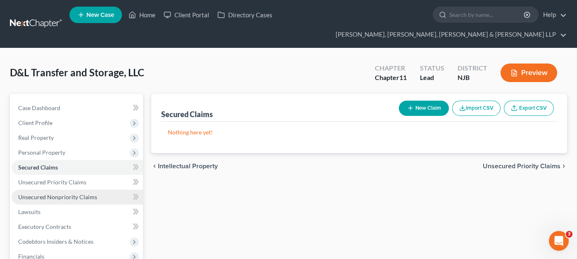
click at [74, 194] on span "Unsecured Nonpriority Claims" at bounding box center [57, 197] width 79 height 7
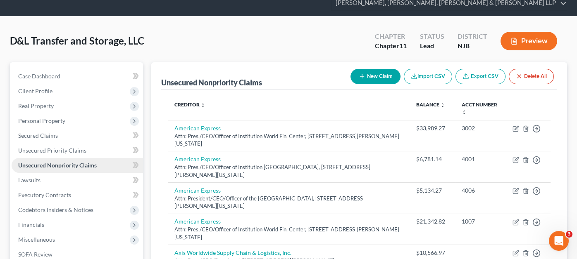
scroll to position [238, 0]
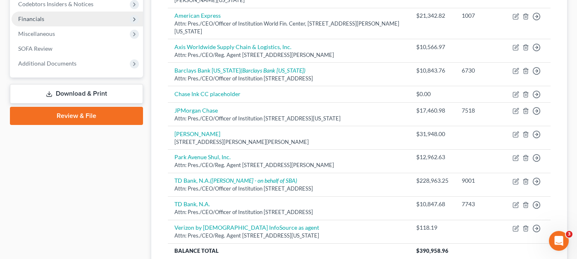
click at [42, 12] on span "Financials" at bounding box center [77, 19] width 131 height 15
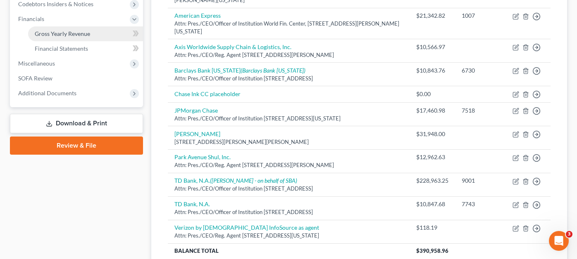
click at [53, 30] on span "Gross Yearly Revenue" at bounding box center [62, 33] width 55 height 7
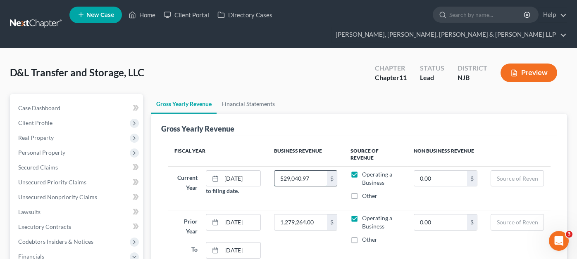
click at [310, 171] on input "529,040.97" at bounding box center [300, 179] width 52 height 16
drag, startPoint x: 308, startPoint y: 162, endPoint x: 280, endPoint y: 159, distance: 28.2
click at [280, 171] on input "529,040.97" at bounding box center [300, 179] width 52 height 16
type input "740,628.93"
click at [350, 114] on div "Gross Yearly Revenue" at bounding box center [359, 125] width 396 height 22
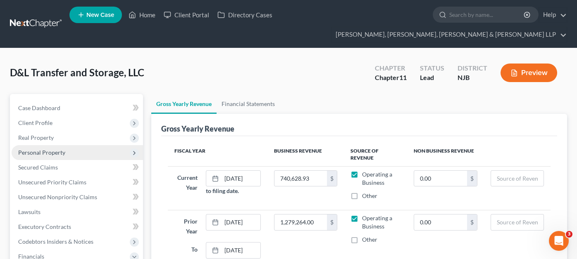
click at [48, 149] on span "Personal Property" at bounding box center [41, 152] width 47 height 7
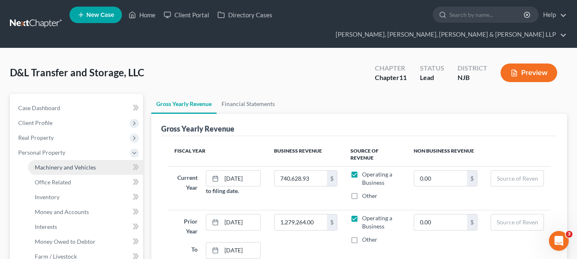
click at [52, 160] on link "Machinery and Vehicles" at bounding box center [85, 167] width 115 height 15
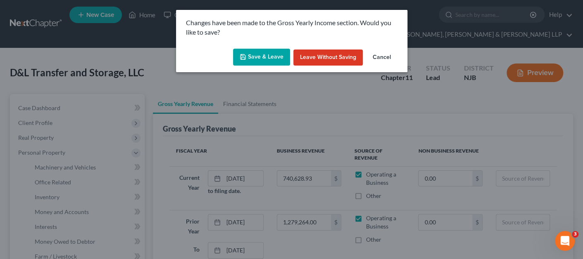
click at [265, 58] on button "Save & Leave" at bounding box center [261, 57] width 57 height 17
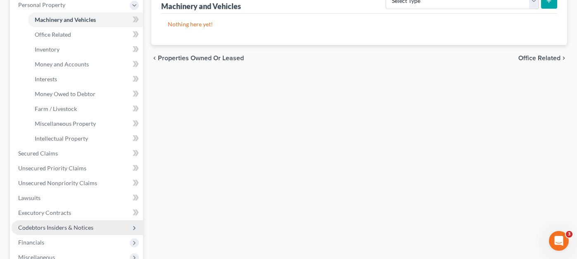
scroll to position [252, 0]
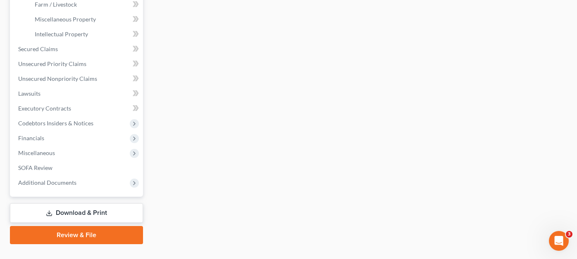
click at [104, 204] on link "Download & Print" at bounding box center [76, 213] width 133 height 19
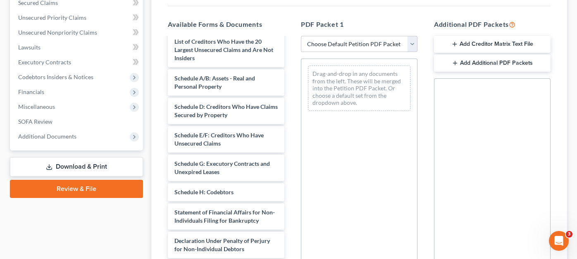
scroll to position [41, 0]
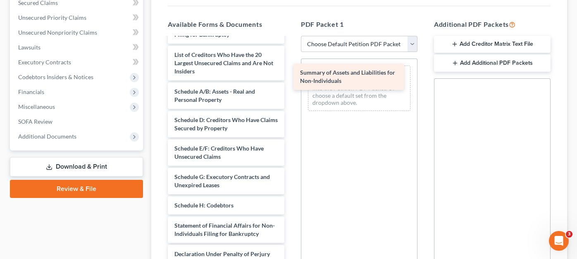
drag, startPoint x: 220, startPoint y: 47, endPoint x: 346, endPoint y: 81, distance: 130.2
click at [291, 81] on div "Summary of Assets and Liabilities for Non-Individuals D&L AR 9-18-25-pdf Volunt…" at bounding box center [226, 175] width 130 height 356
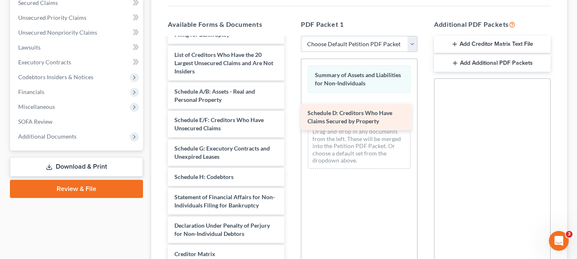
drag, startPoint x: 226, startPoint y: 114, endPoint x: 359, endPoint y: 124, distance: 133.4
click at [291, 124] on div "Schedule D: Creditors Who Have Claims Secured by Property D&L AR 9-18-25-pdf Vo…" at bounding box center [226, 160] width 130 height 327
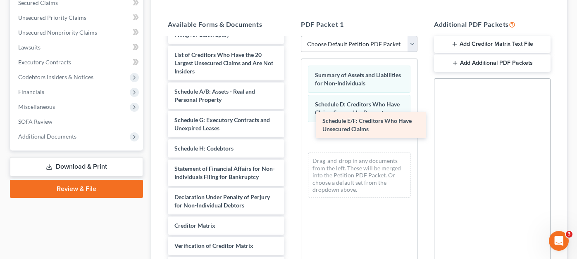
drag, startPoint x: 230, startPoint y: 106, endPoint x: 378, endPoint y: 123, distance: 148.9
click at [291, 123] on div "Schedule E/F: Creditors Who Have Unsecured Claims D&L AR 9-18-25-pdf Voluntary …" at bounding box center [226, 146] width 130 height 299
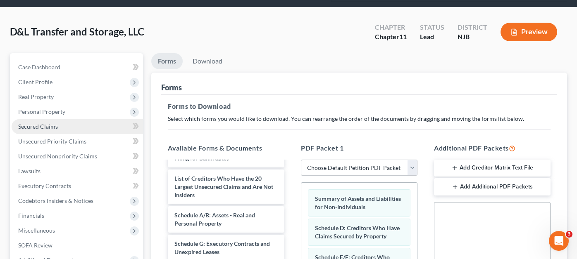
click at [62, 119] on link "Secured Claims" at bounding box center [77, 126] width 131 height 15
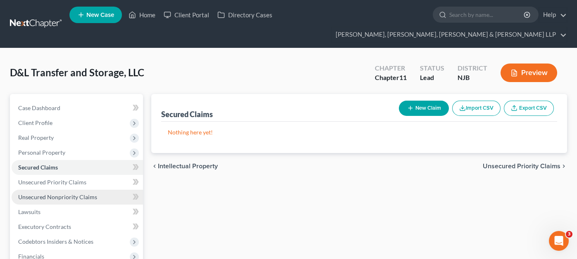
click at [66, 190] on link "Unsecured Nonpriority Claims" at bounding box center [77, 197] width 131 height 15
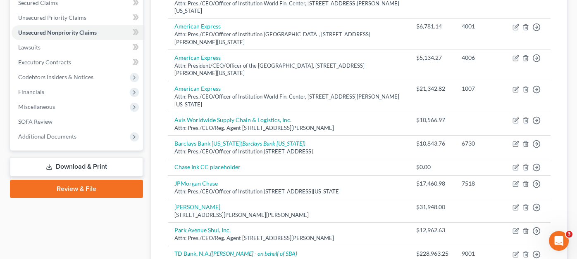
click at [103, 157] on link "Download & Print" at bounding box center [76, 166] width 133 height 19
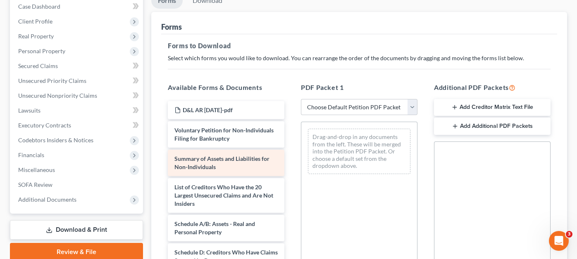
scroll to position [83, 0]
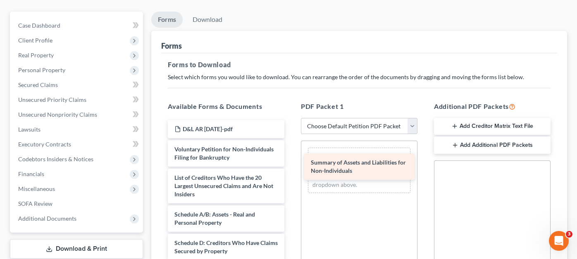
drag, startPoint x: 223, startPoint y: 159, endPoint x: 359, endPoint y: 159, distance: 136.3
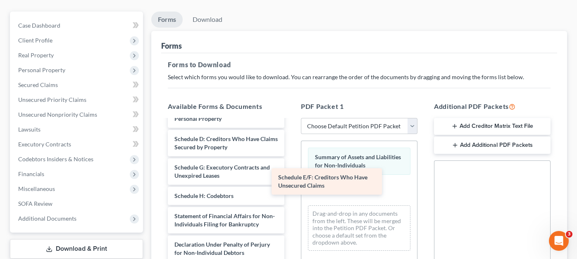
scroll to position [112, 0]
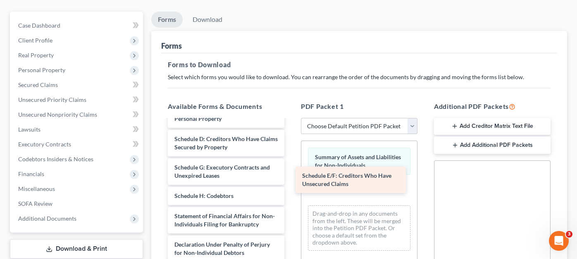
drag, startPoint x: 220, startPoint y: 141, endPoint x: 347, endPoint y: 185, distance: 134.3
click at [291, 185] on div "Schedule E/F: Creditors Who Have Unsecured Claims D&L AR 9-18-25-pdf Voluntary …" at bounding box center [226, 179] width 130 height 327
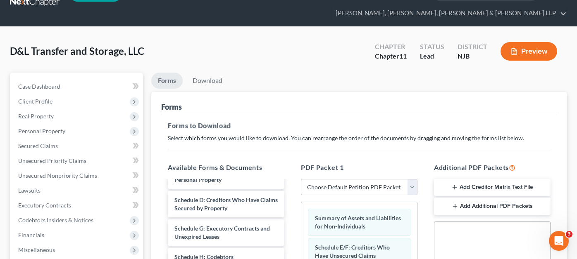
scroll to position [0, 0]
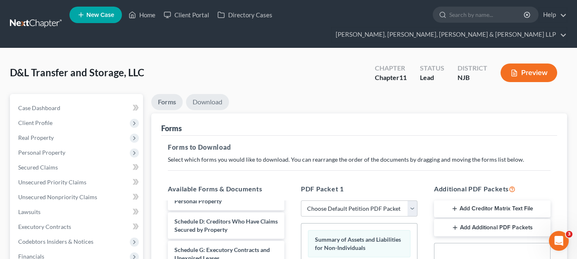
click at [203, 94] on link "Download" at bounding box center [207, 102] width 43 height 16
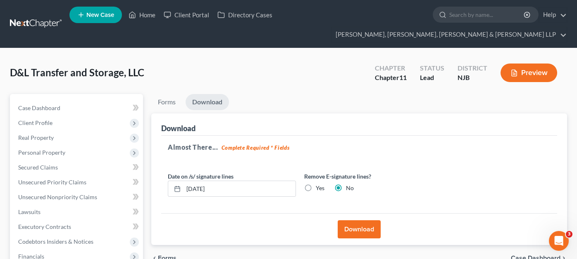
click at [347, 221] on button "Download" at bounding box center [359, 230] width 43 height 18
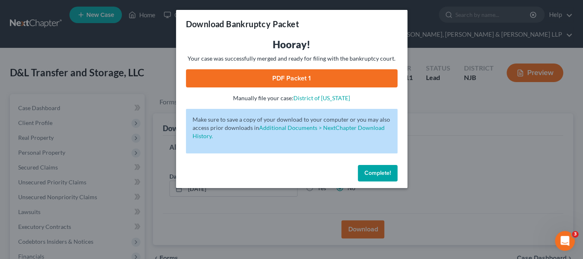
click at [308, 79] on link "PDF Packet 1" at bounding box center [292, 78] width 212 height 18
click at [417, 135] on div "Download Bankruptcy Packet Hooray! Your case was successfully merged and ready …" at bounding box center [291, 129] width 583 height 259
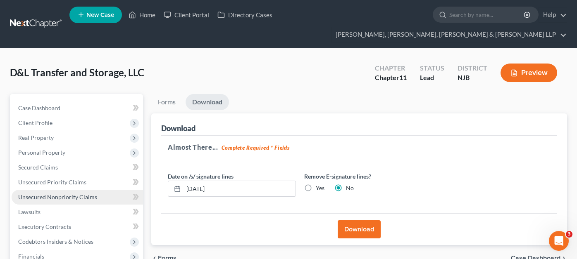
click at [47, 194] on span "Unsecured Nonpriority Claims" at bounding box center [57, 197] width 79 height 7
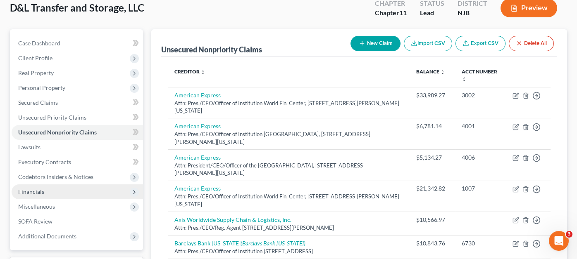
scroll to position [32, 0]
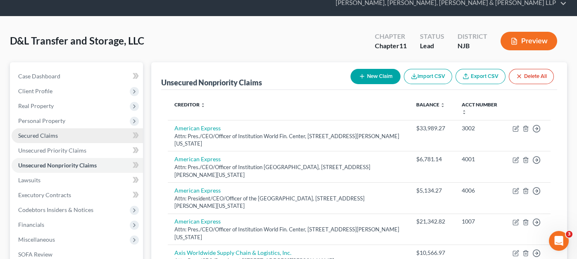
click at [53, 128] on link "Secured Claims" at bounding box center [77, 135] width 131 height 15
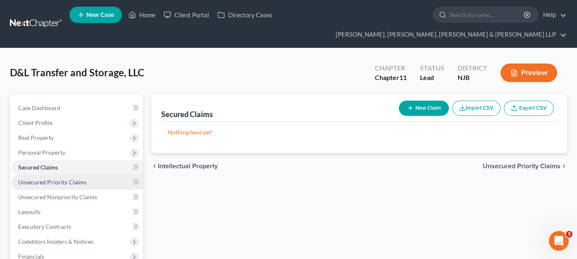
click at [77, 179] on span "Unsecured Priority Claims" at bounding box center [52, 182] width 68 height 7
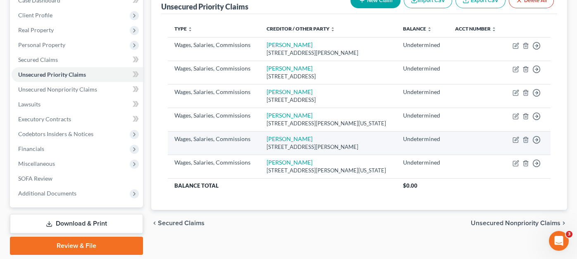
scroll to position [77, 0]
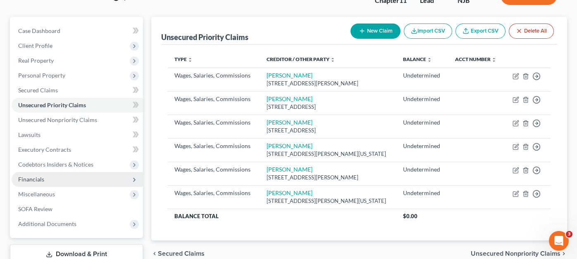
click at [49, 172] on span "Financials" at bounding box center [77, 179] width 131 height 15
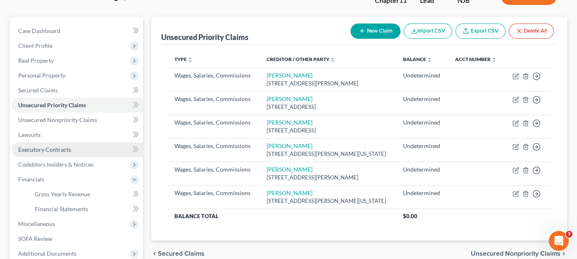
click at [54, 143] on link "Executory Contracts" at bounding box center [77, 150] width 131 height 15
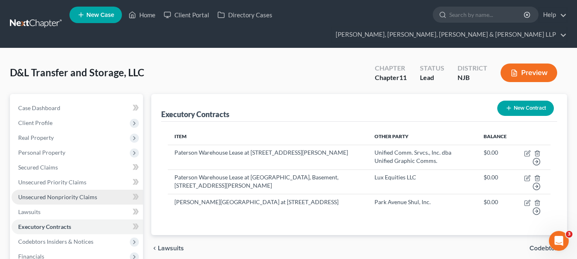
click at [70, 194] on span "Unsecured Nonpriority Claims" at bounding box center [57, 197] width 79 height 7
